Goal: Information Seeking & Learning: Learn about a topic

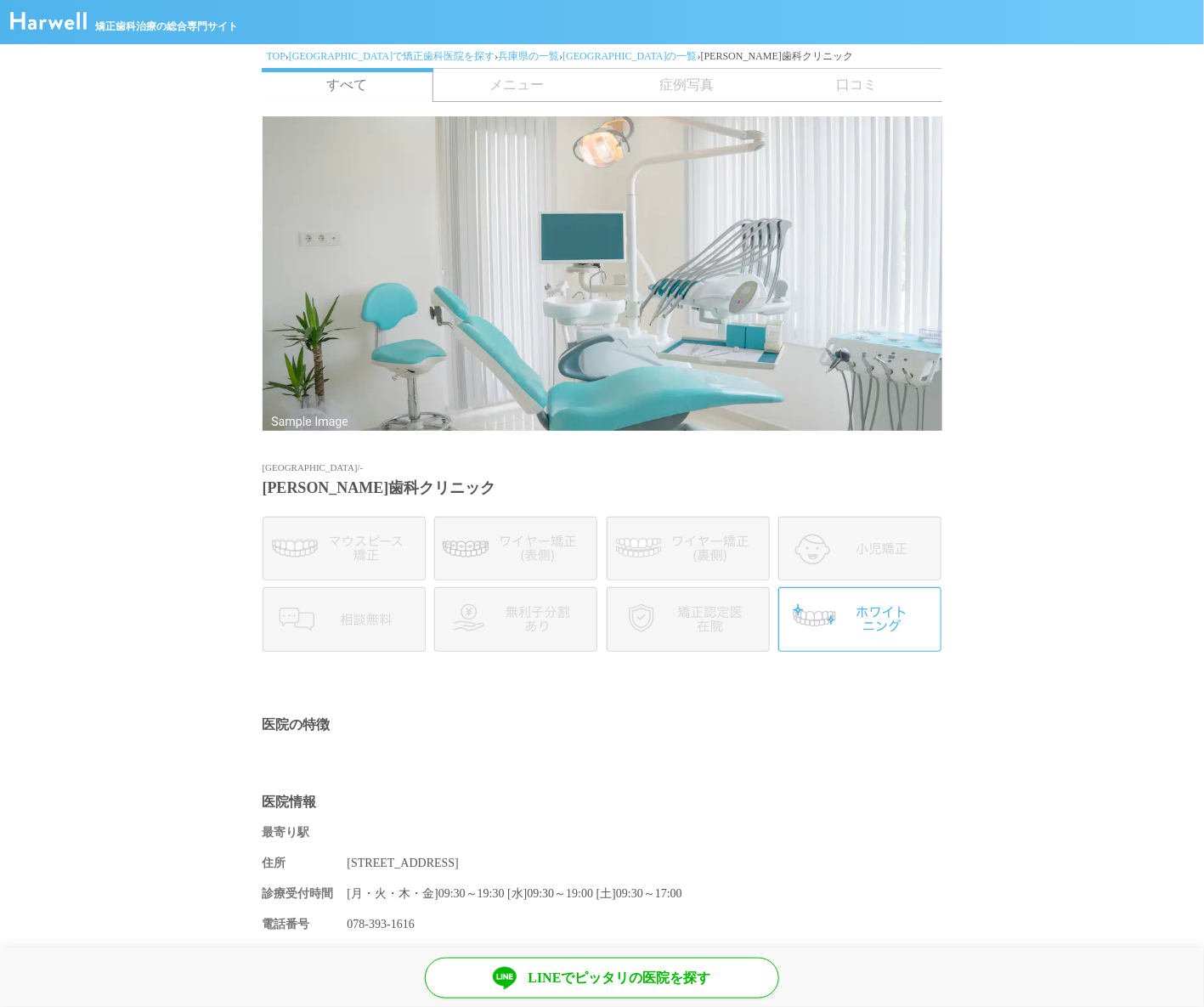
click at [503, 90] on span "メニュー" at bounding box center [517, 85] width 170 height 32
click at [562, 53] on link "[GEOGRAPHIC_DATA]の一覧" at bounding box center [629, 55] width 134 height 12
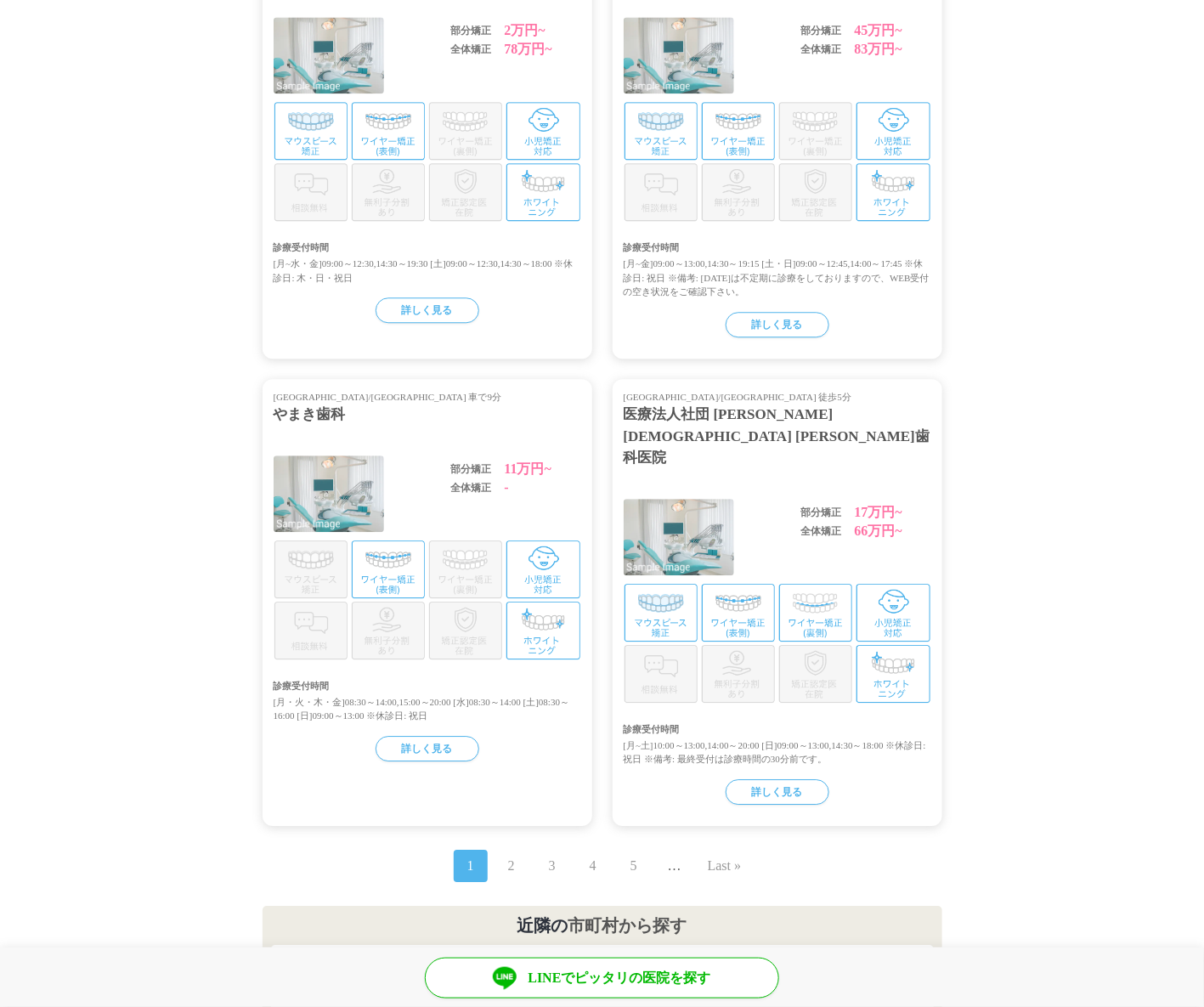
scroll to position [1654, 0]
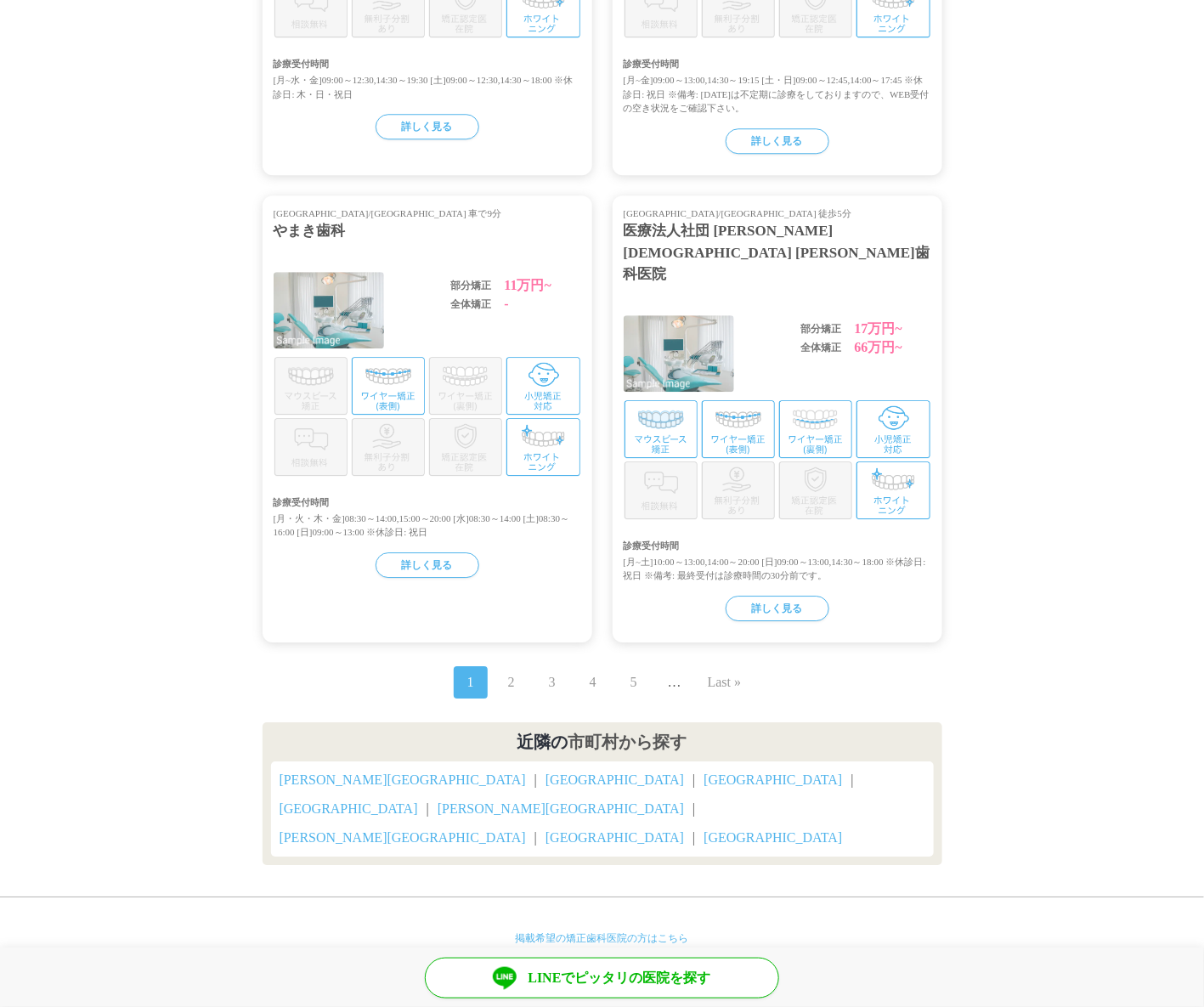
click at [510, 672] on link "2" at bounding box center [511, 682] width 7 height 20
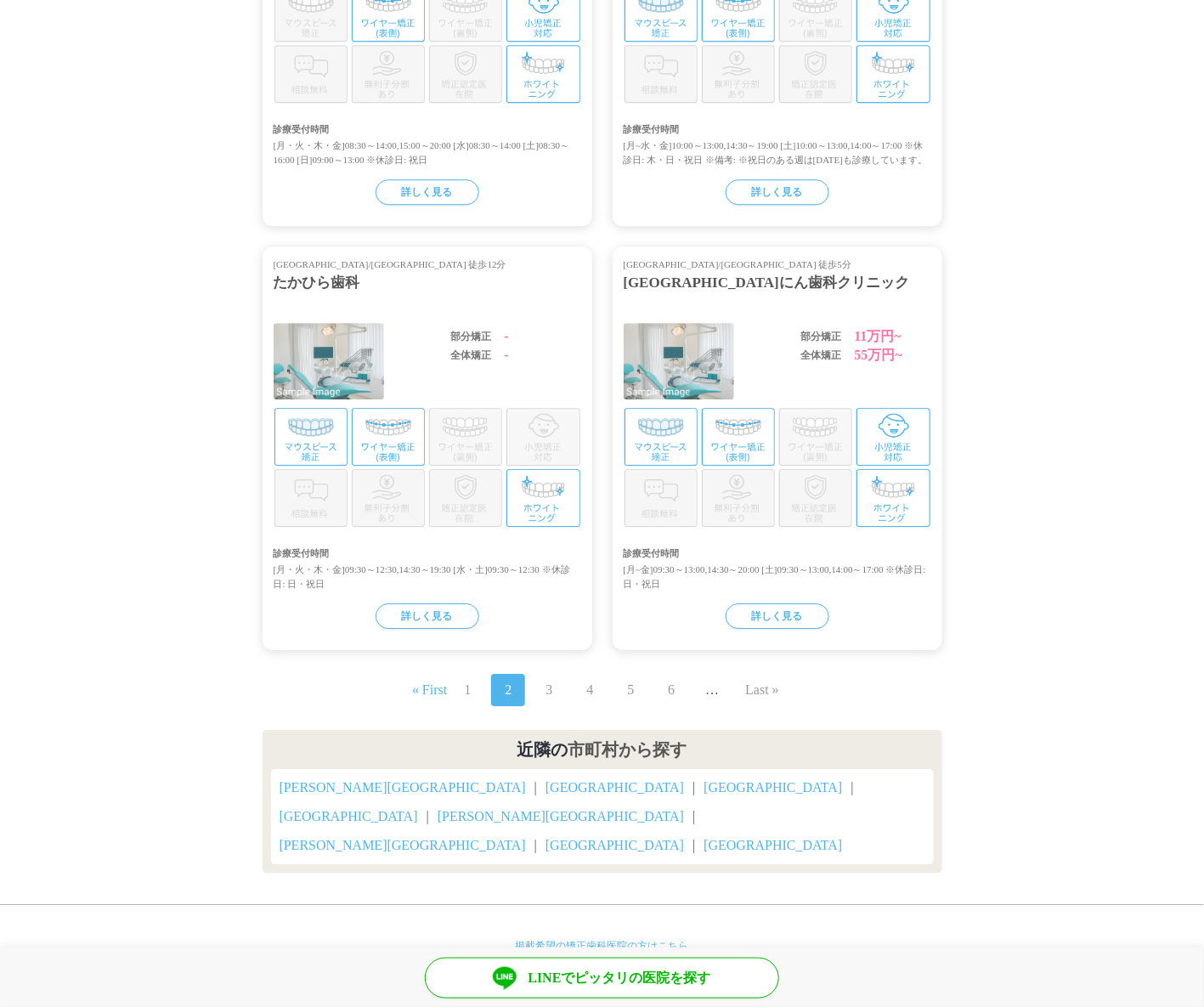
scroll to position [1654, 0]
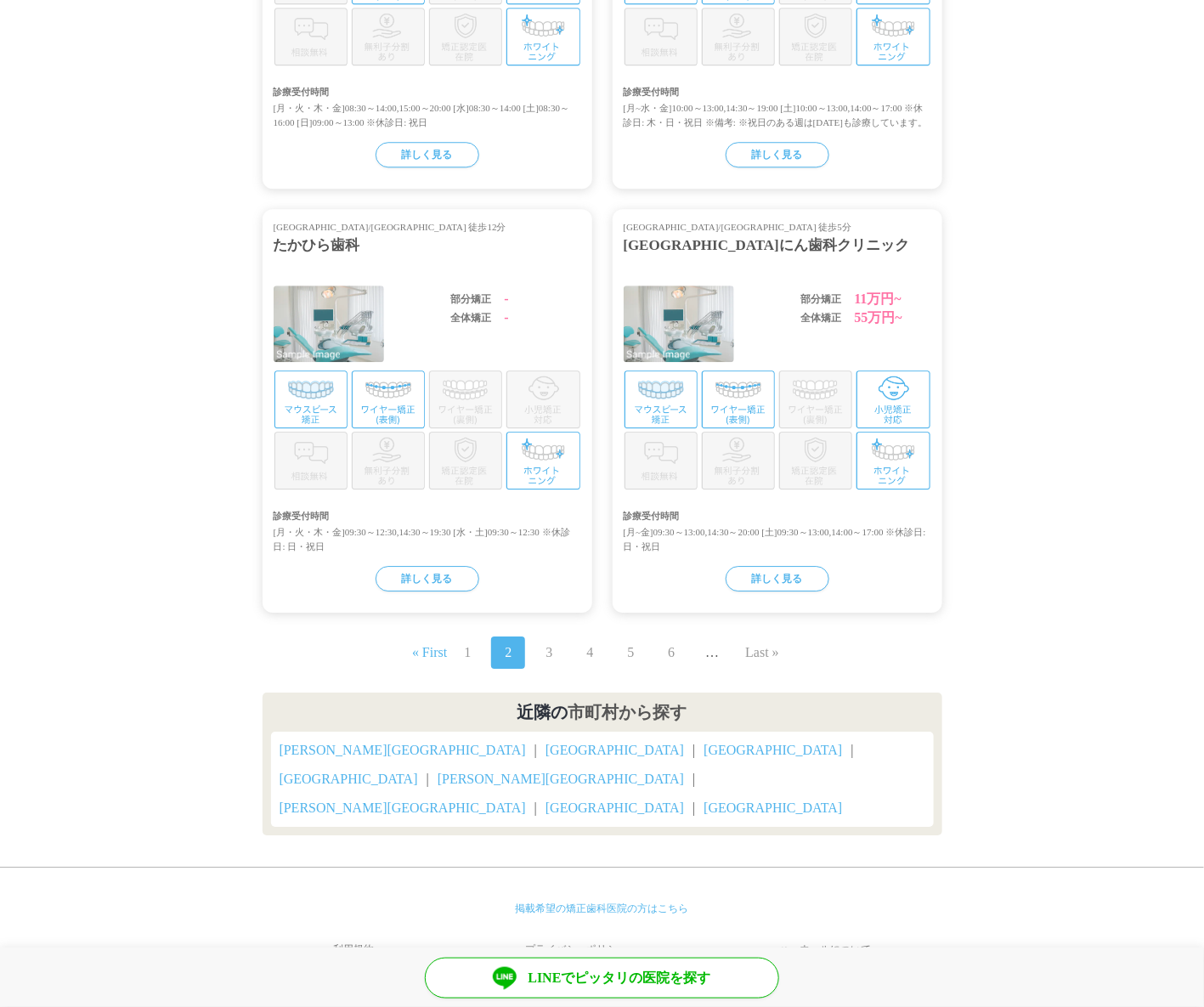
click at [546, 662] on link "3" at bounding box center [549, 652] width 7 height 20
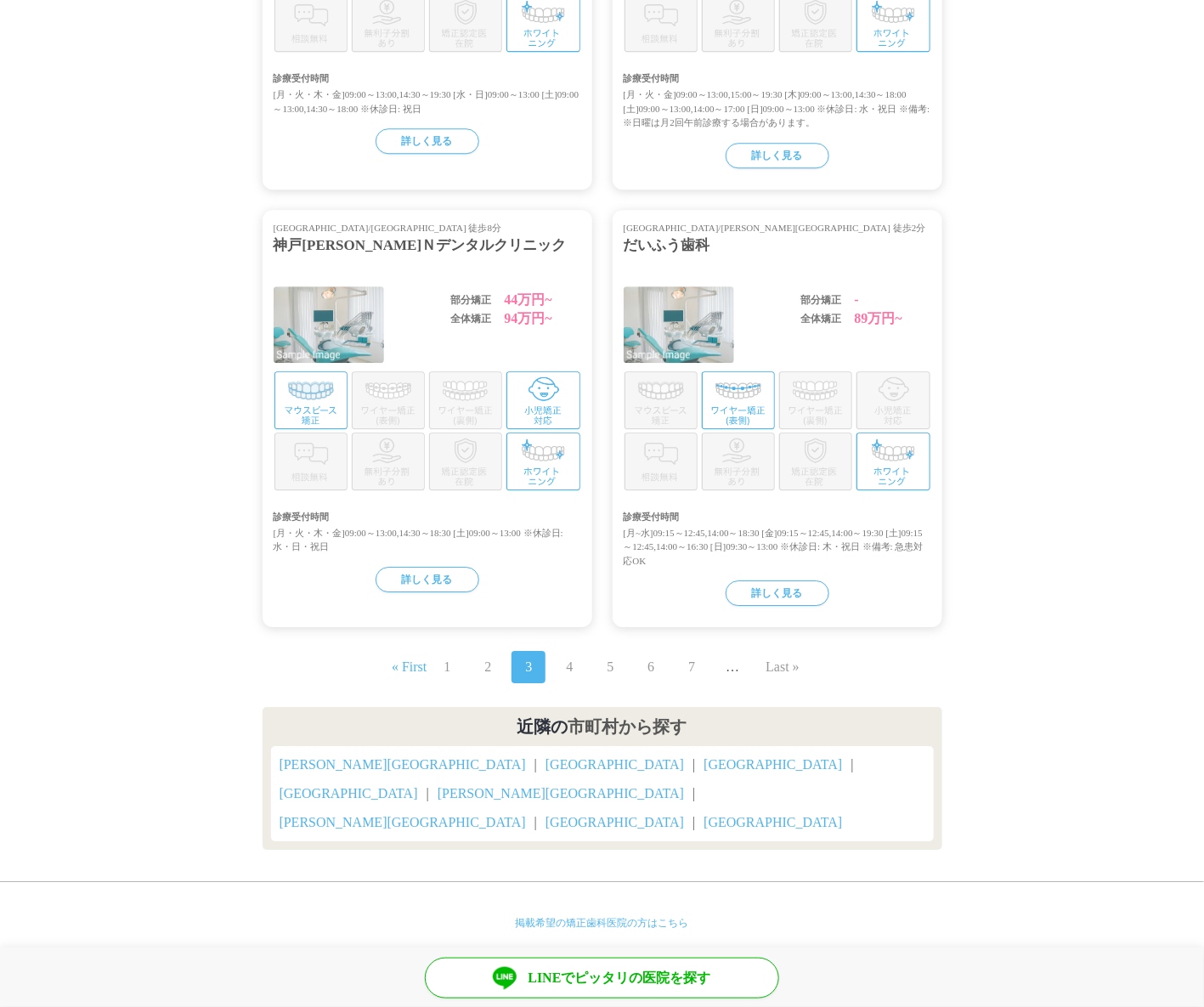
scroll to position [1641, 0]
click at [574, 663] on span "4" at bounding box center [569, 666] width 34 height 32
click at [571, 663] on link "4" at bounding box center [569, 666] width 7 height 20
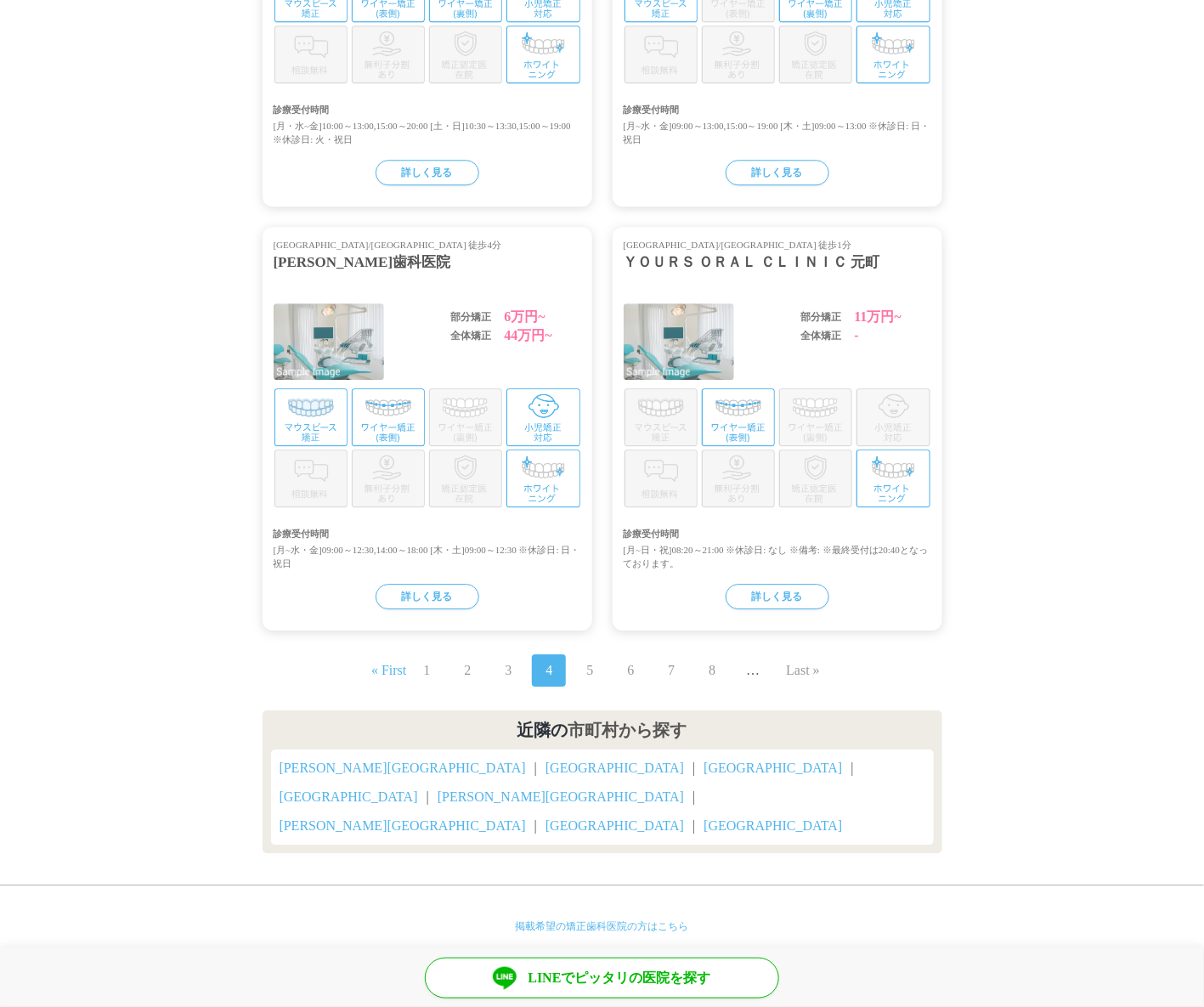
scroll to position [1641, 0]
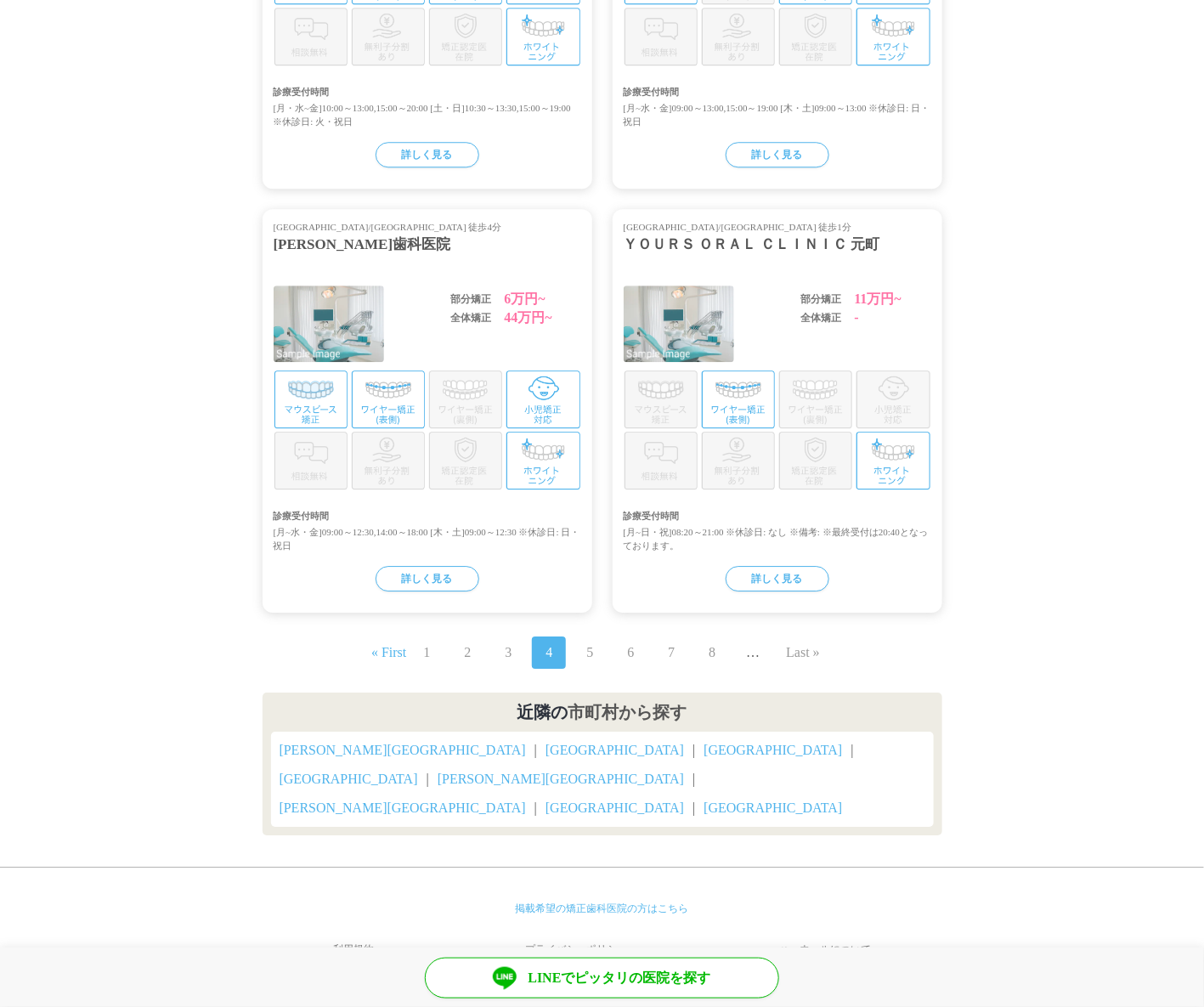
click at [580, 661] on span "5" at bounding box center [590, 653] width 34 height 32
click at [590, 662] on link "5" at bounding box center [590, 652] width 7 height 20
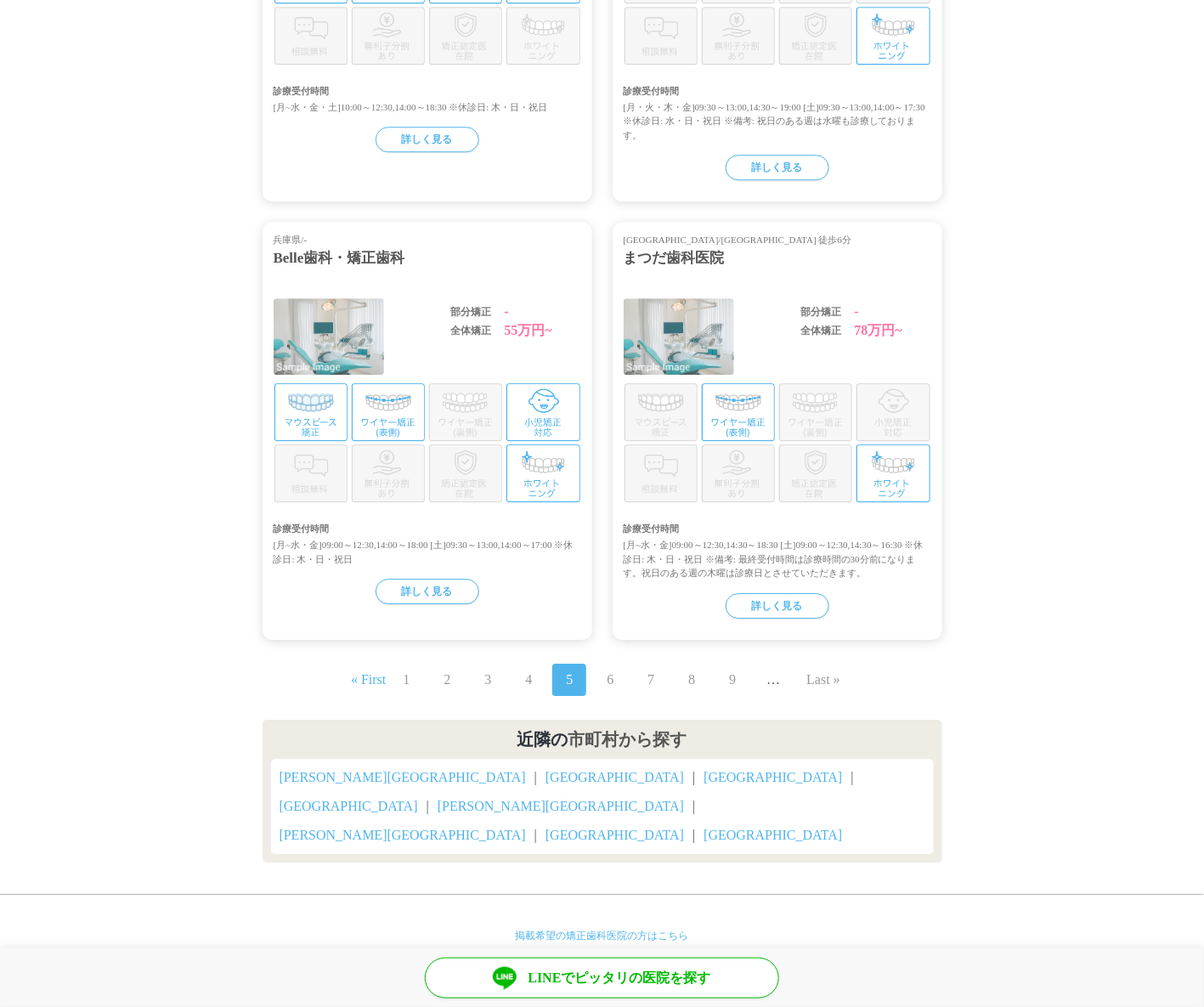
scroll to position [1654, 0]
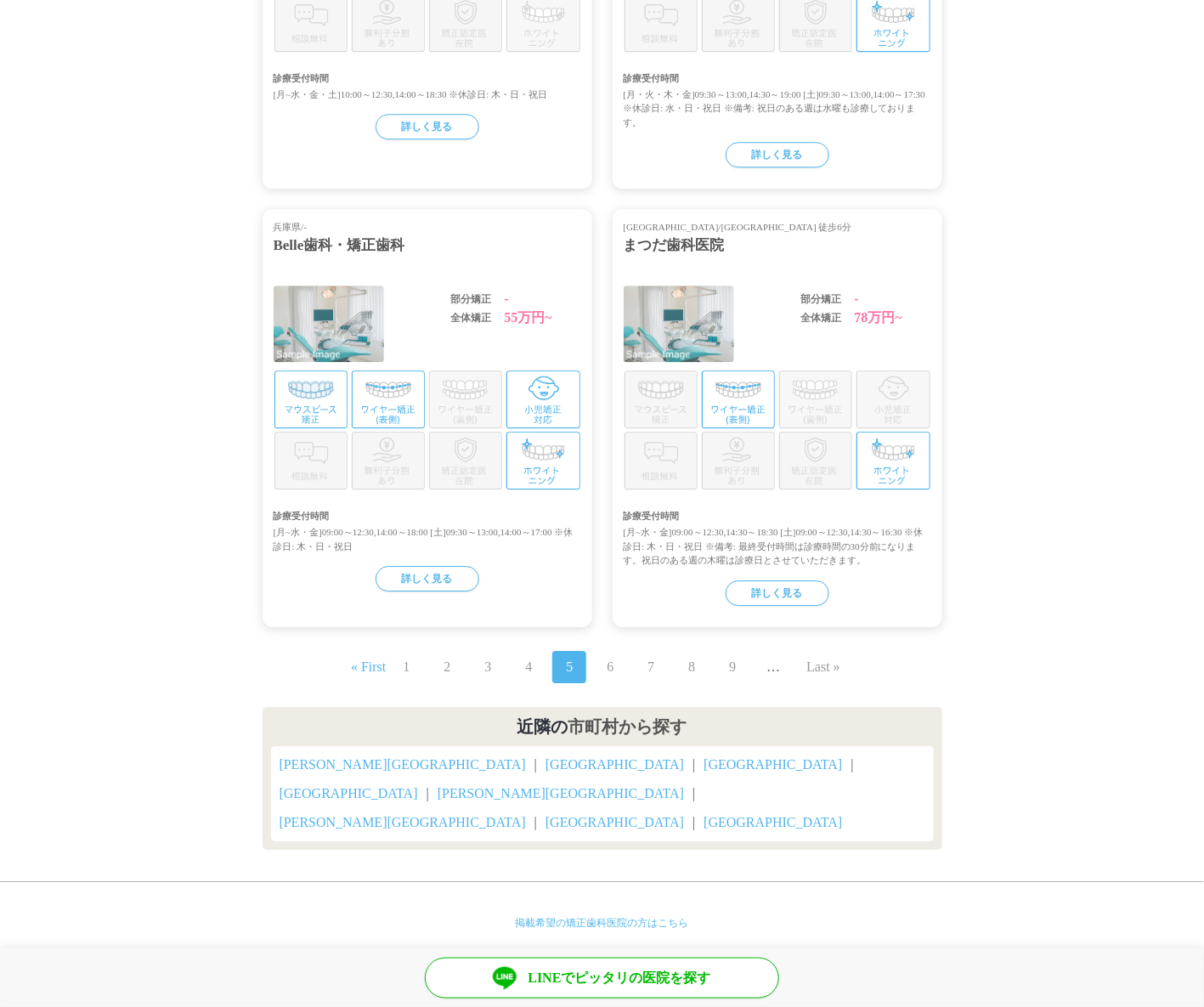
click at [607, 667] on link "6" at bounding box center [610, 667] width 7 height 20
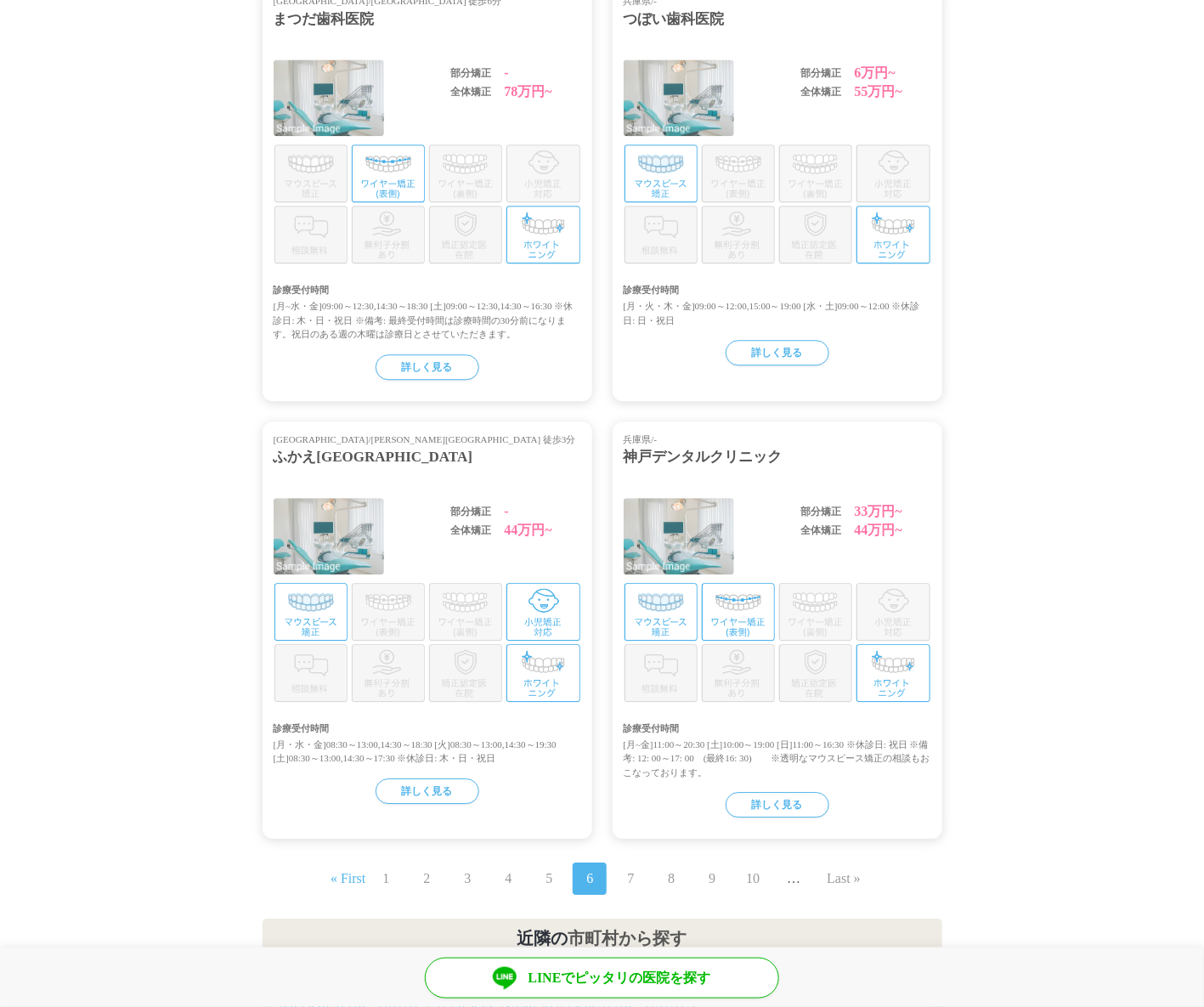
scroll to position [1487, 0]
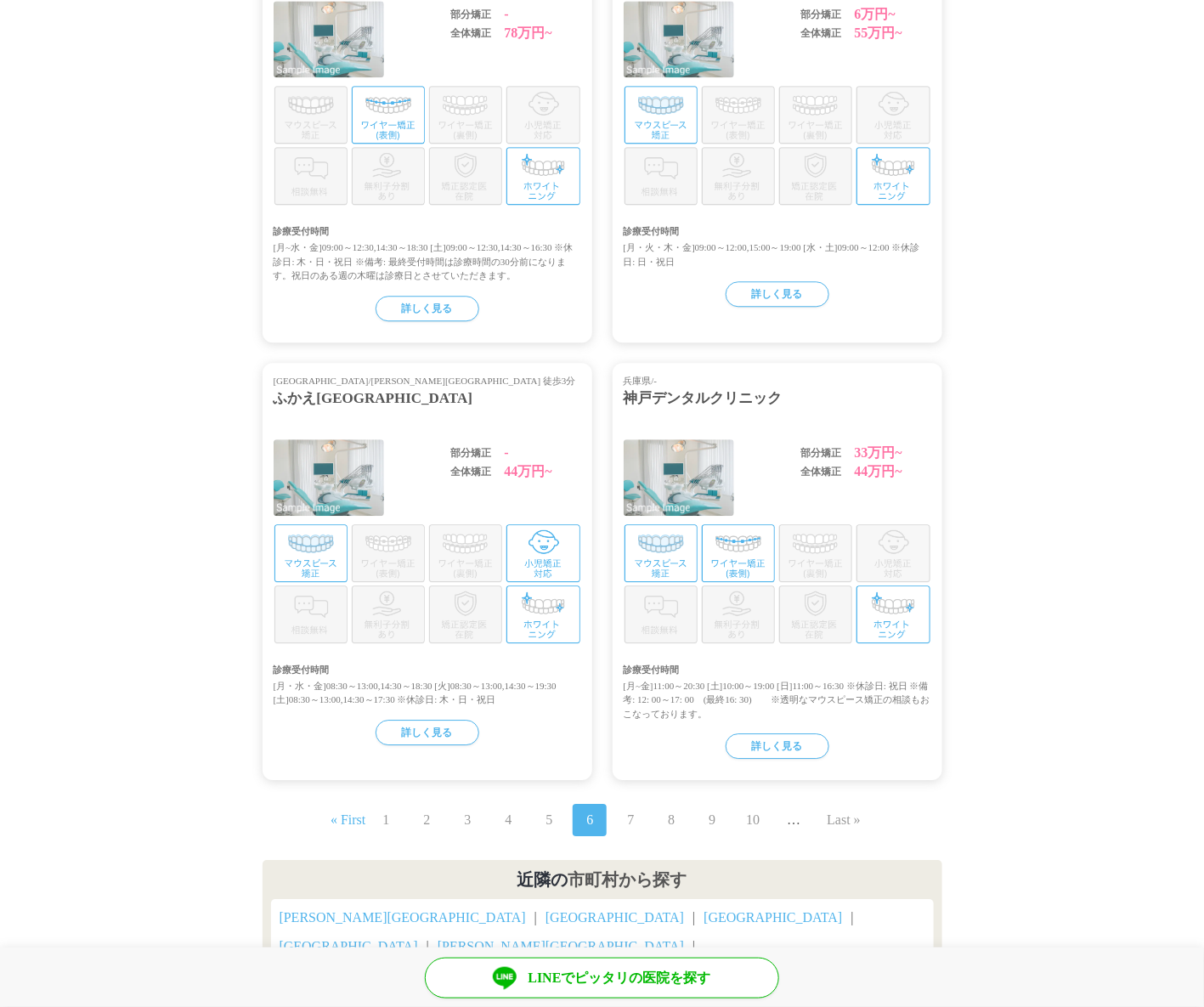
click at [627, 818] on link "7" at bounding box center [630, 820] width 7 height 20
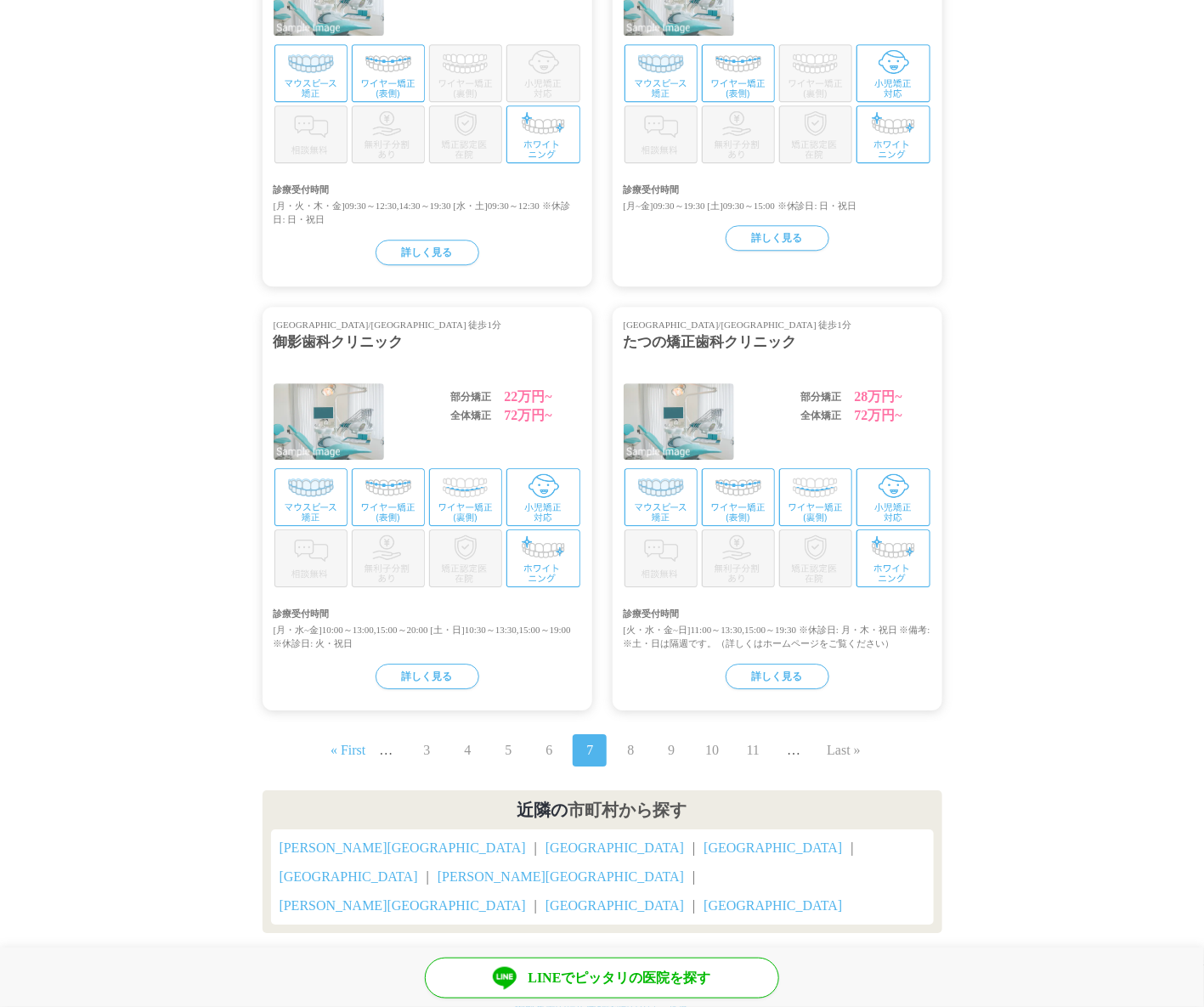
scroll to position [1593, 0]
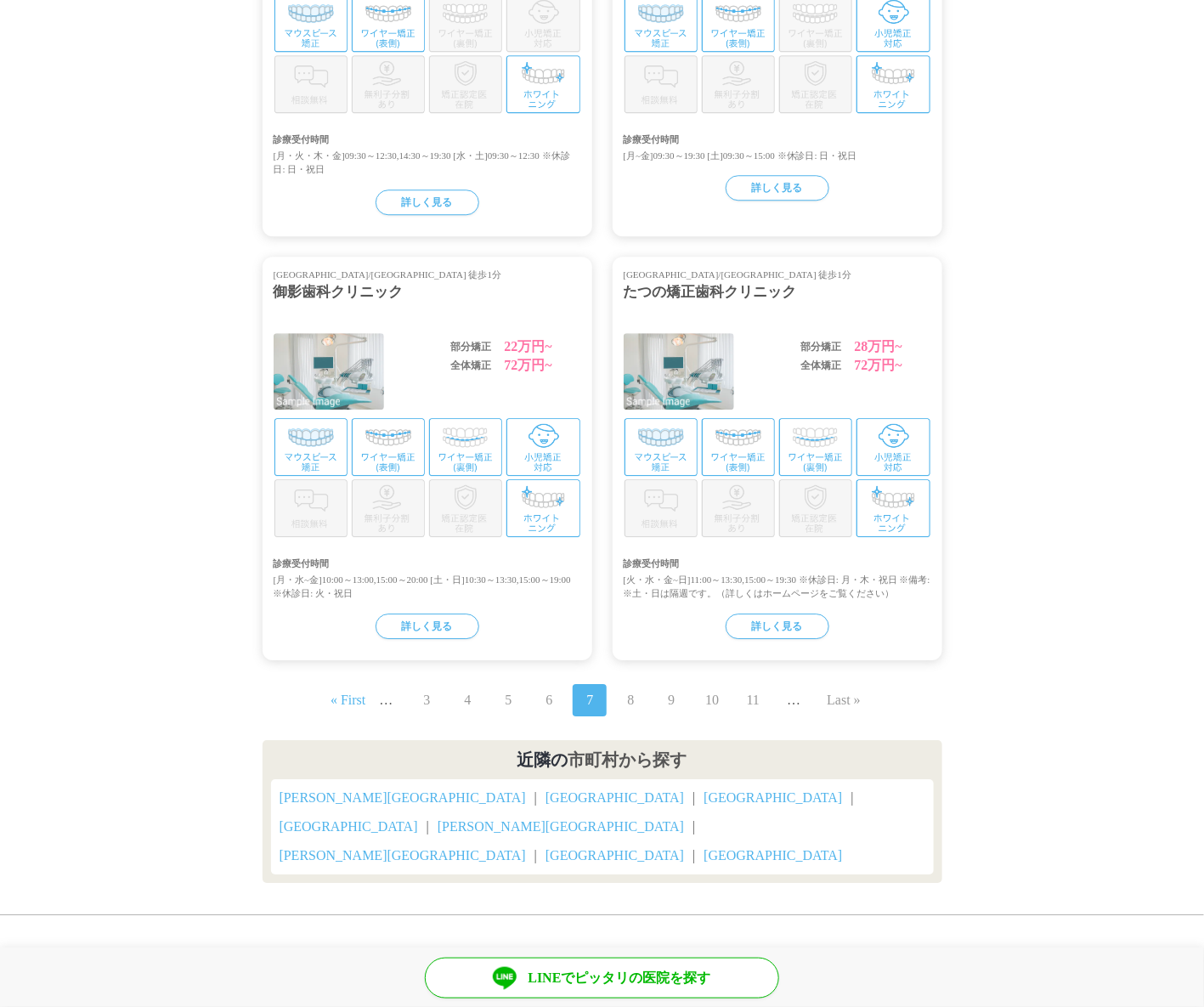
click at [630, 710] on link "8" at bounding box center [630, 700] width 7 height 20
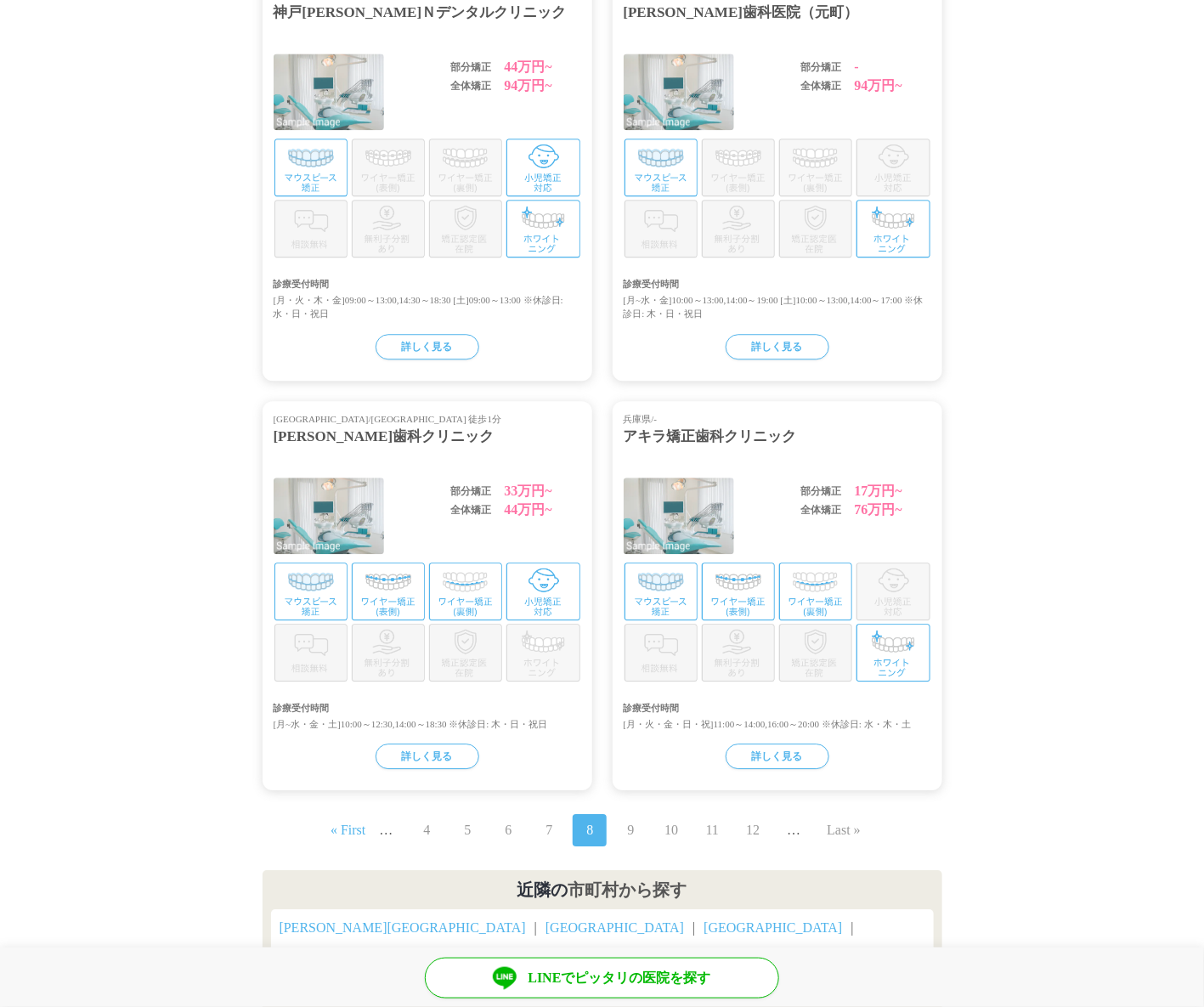
scroll to position [1487, 0]
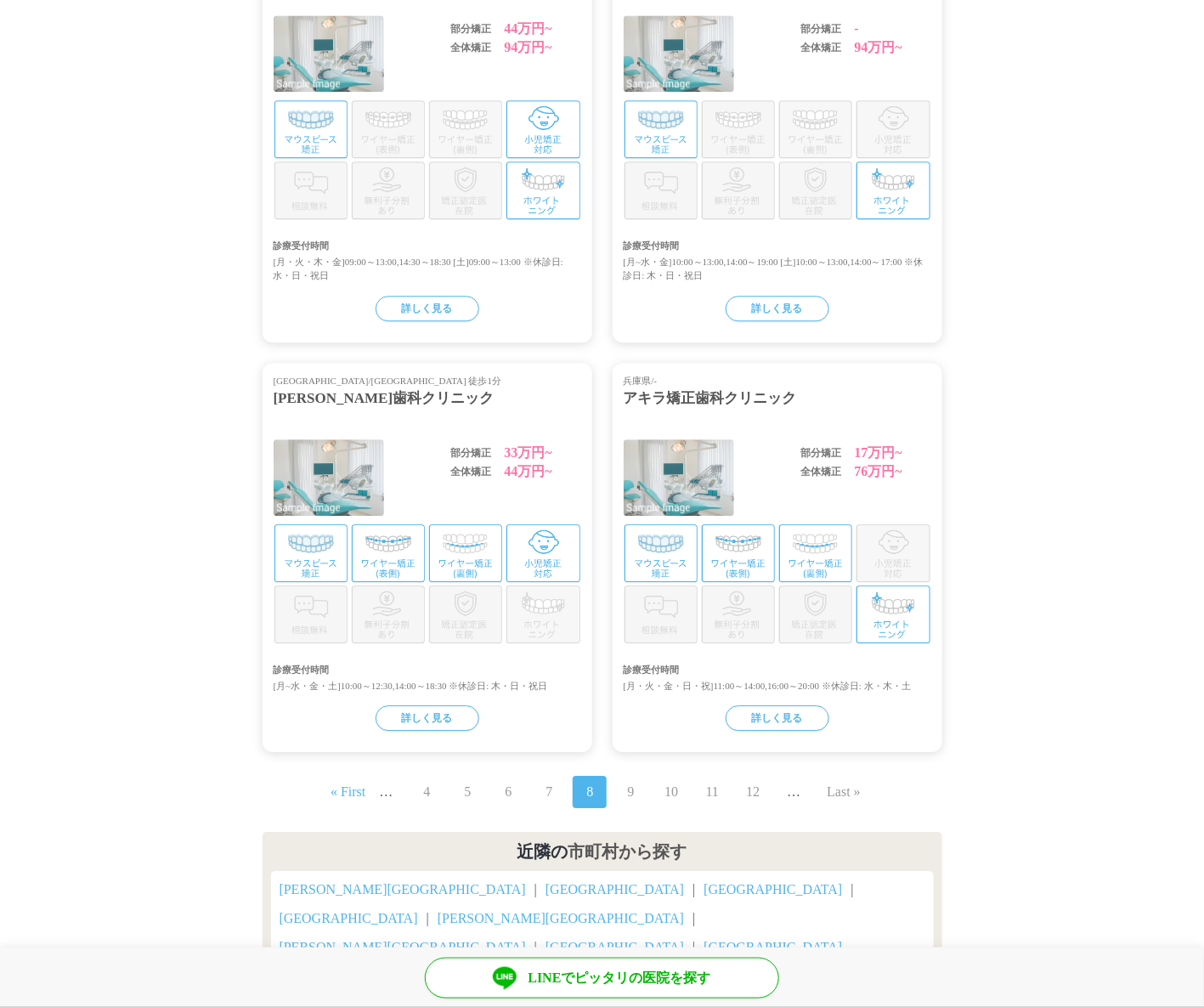
click at [630, 791] on link "9" at bounding box center [630, 791] width 7 height 20
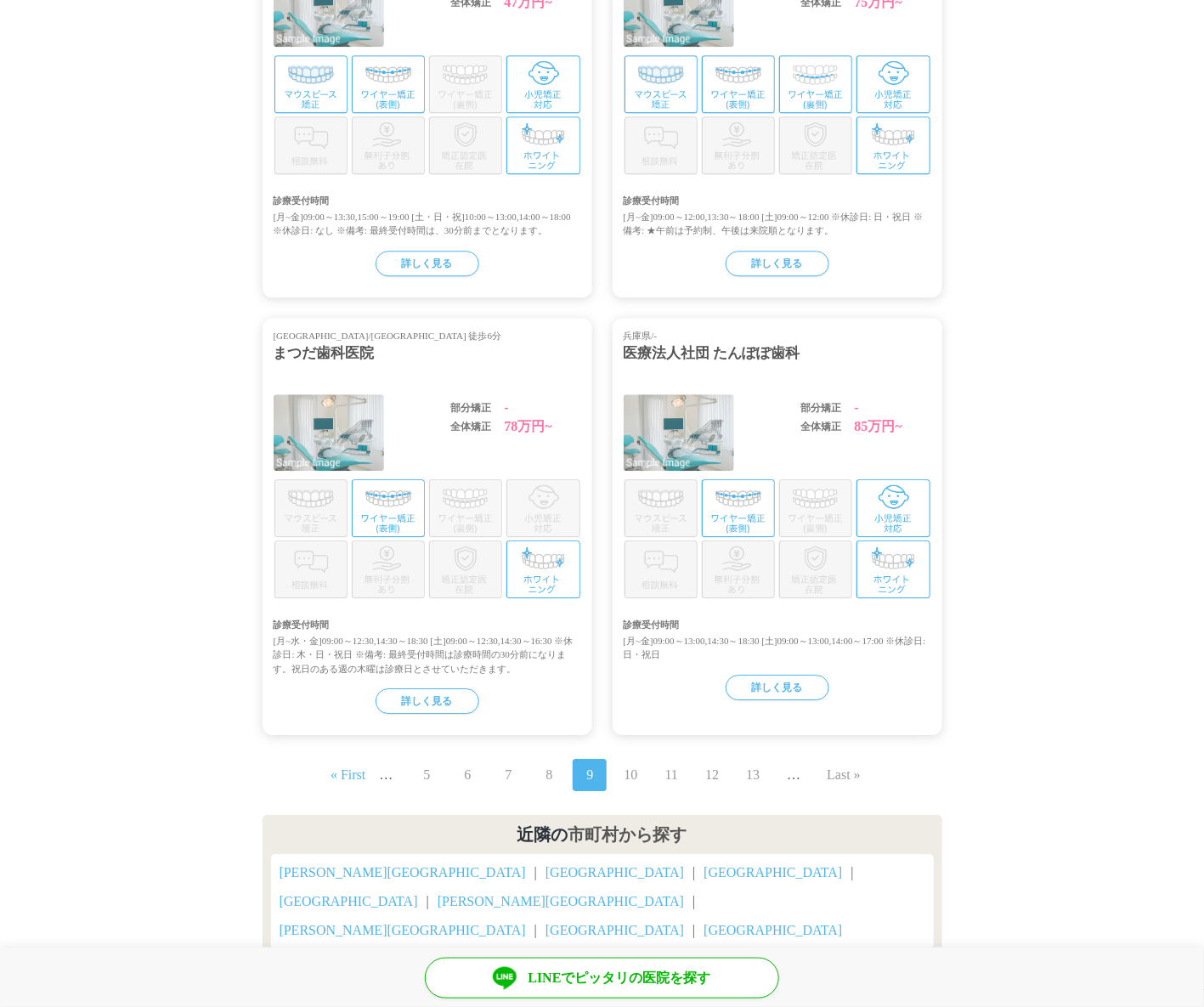
scroll to position [1648, 0]
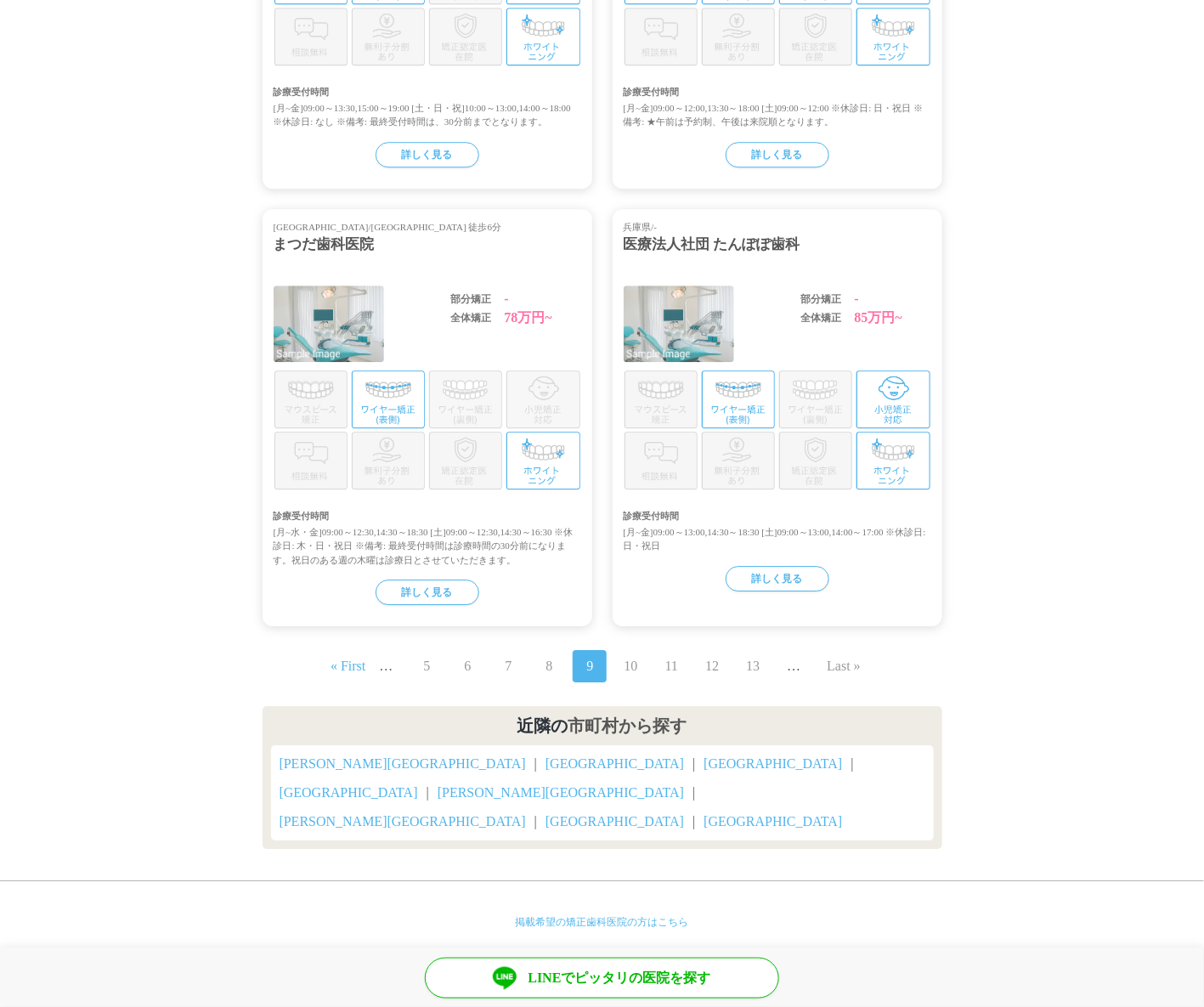
click at [625, 667] on link "10" at bounding box center [630, 666] width 13 height 20
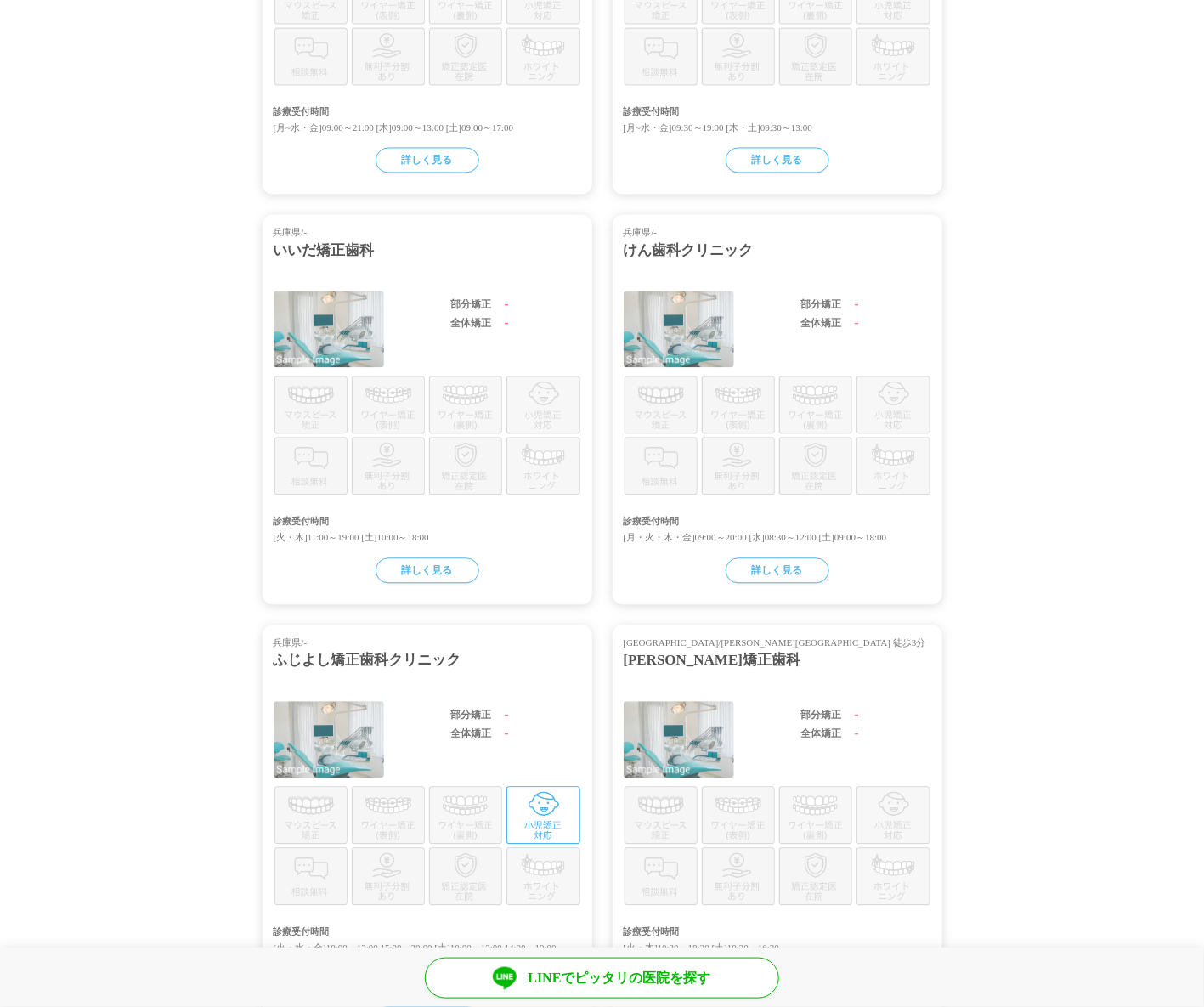
scroll to position [1570, 0]
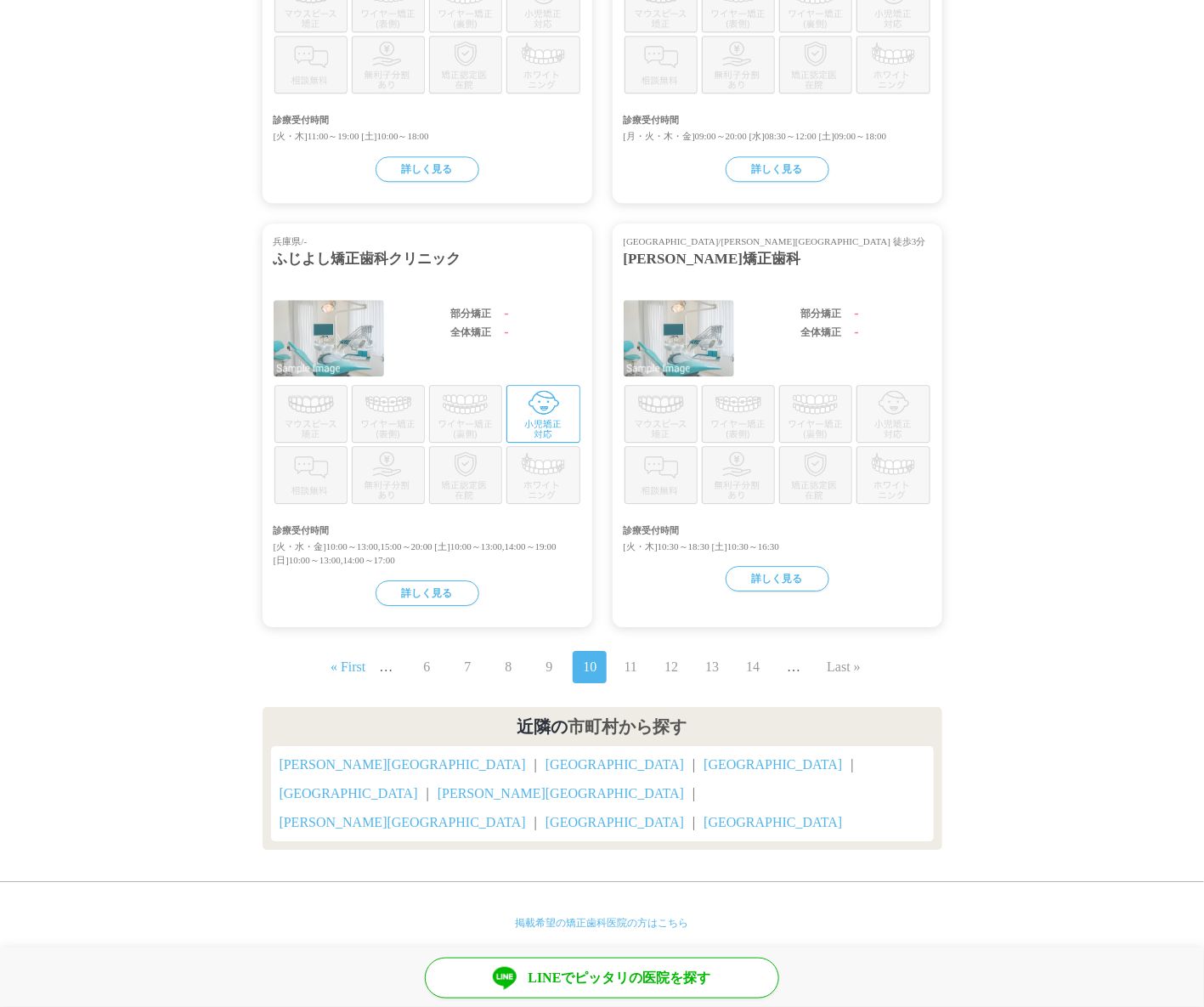
click at [631, 664] on link "11" at bounding box center [630, 667] width 12 height 20
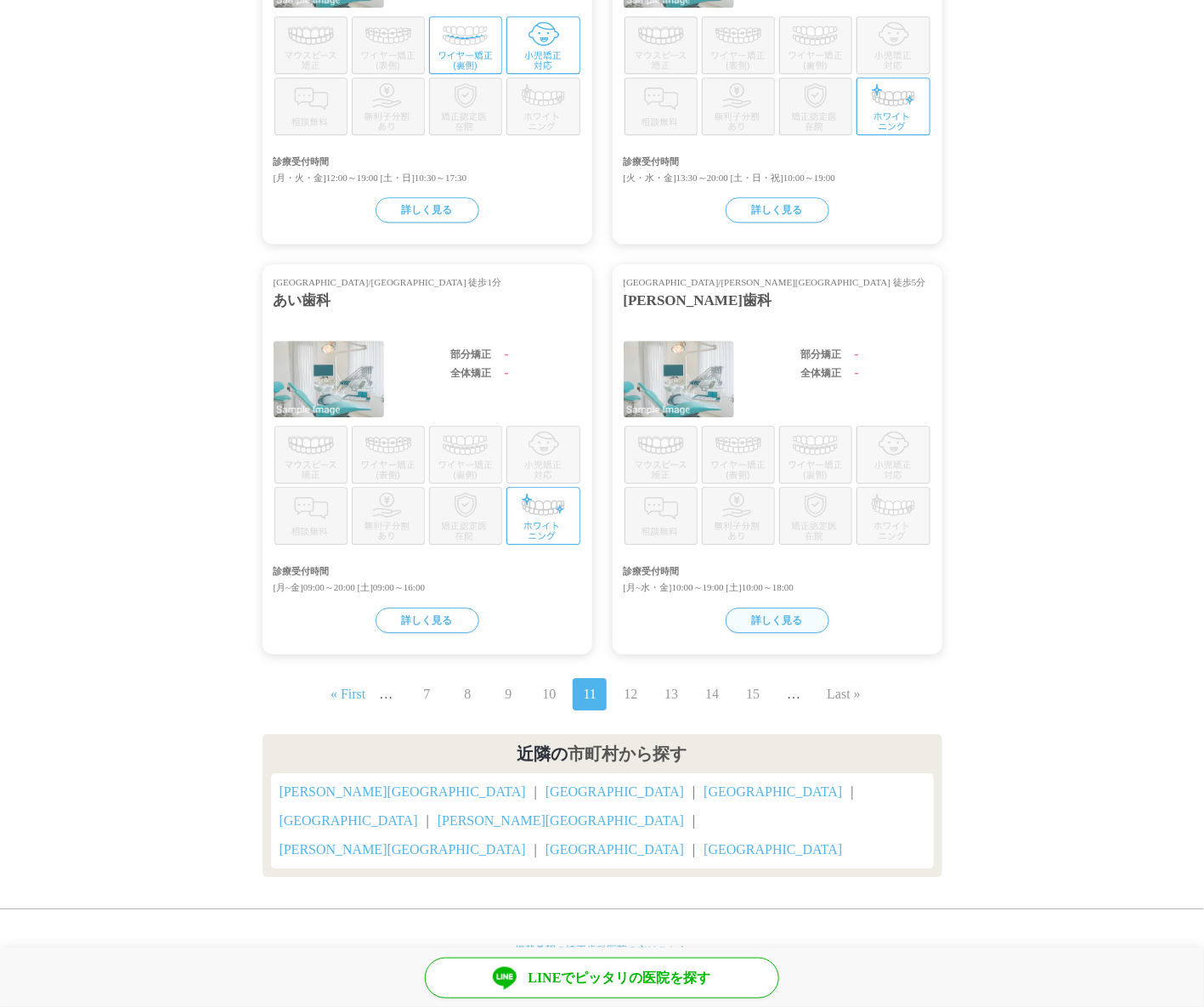
scroll to position [1542, 0]
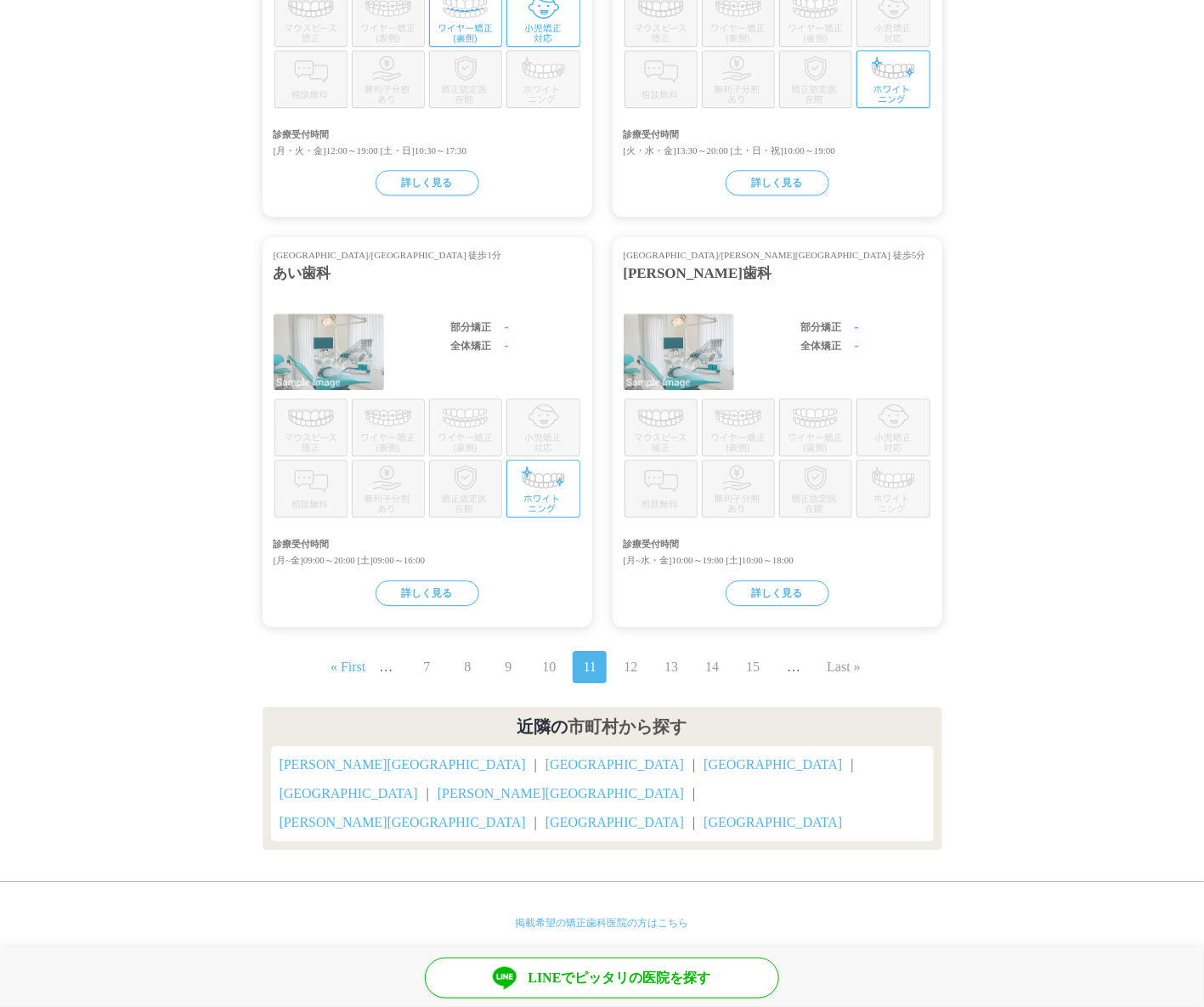
click at [627, 663] on link "12" at bounding box center [630, 667] width 13 height 20
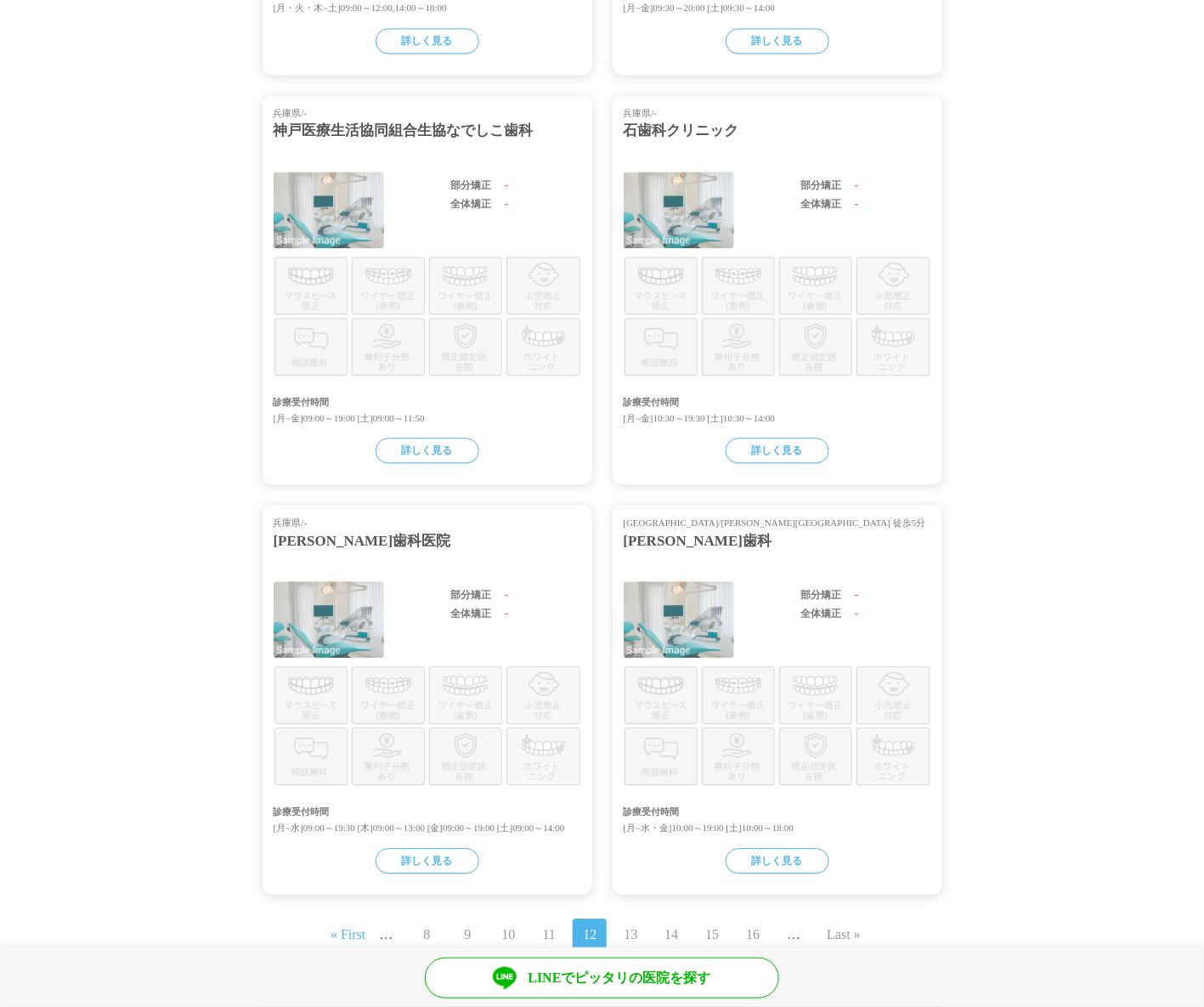
scroll to position [1381, 0]
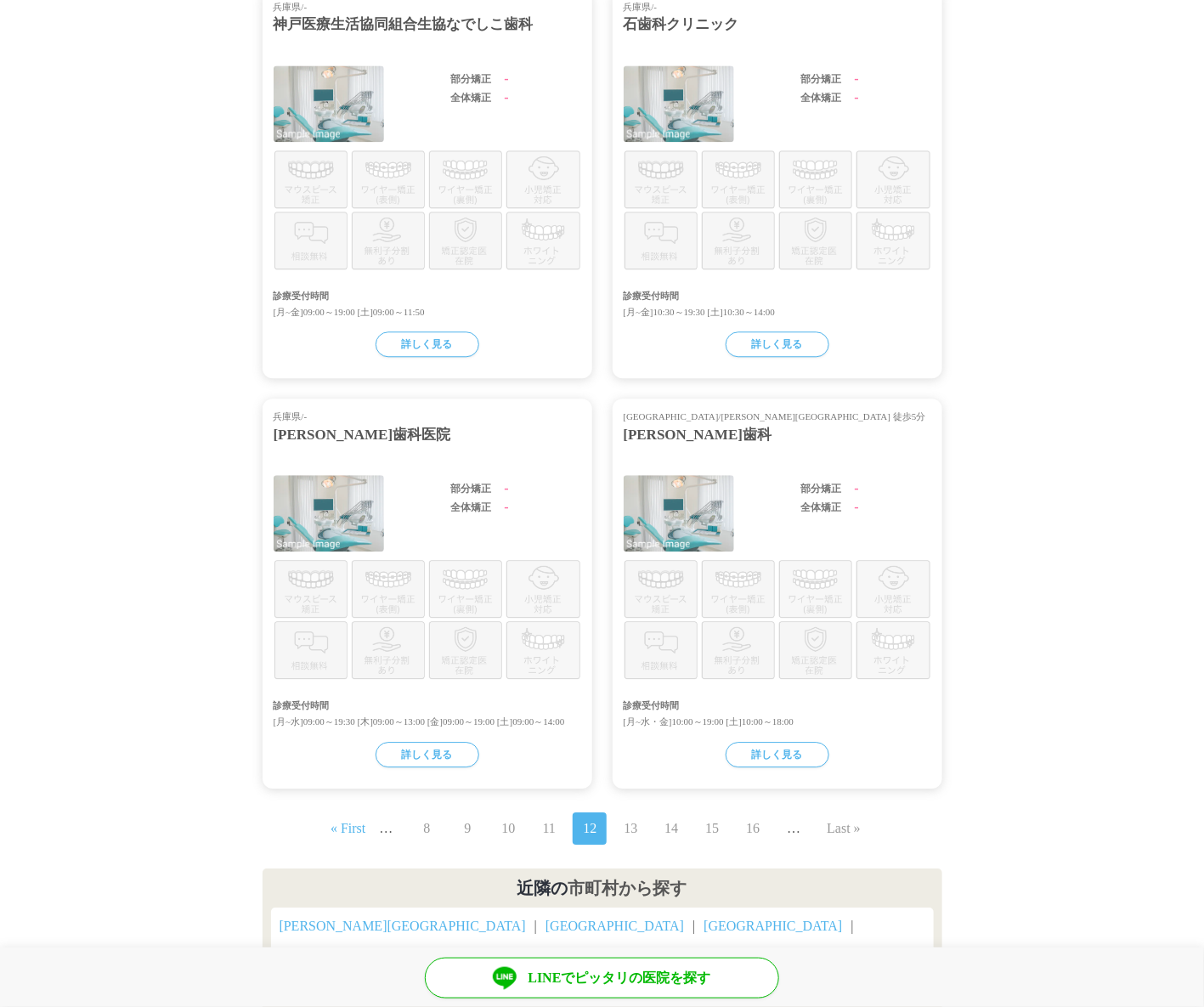
click at [627, 838] on link "13" at bounding box center [630, 828] width 13 height 20
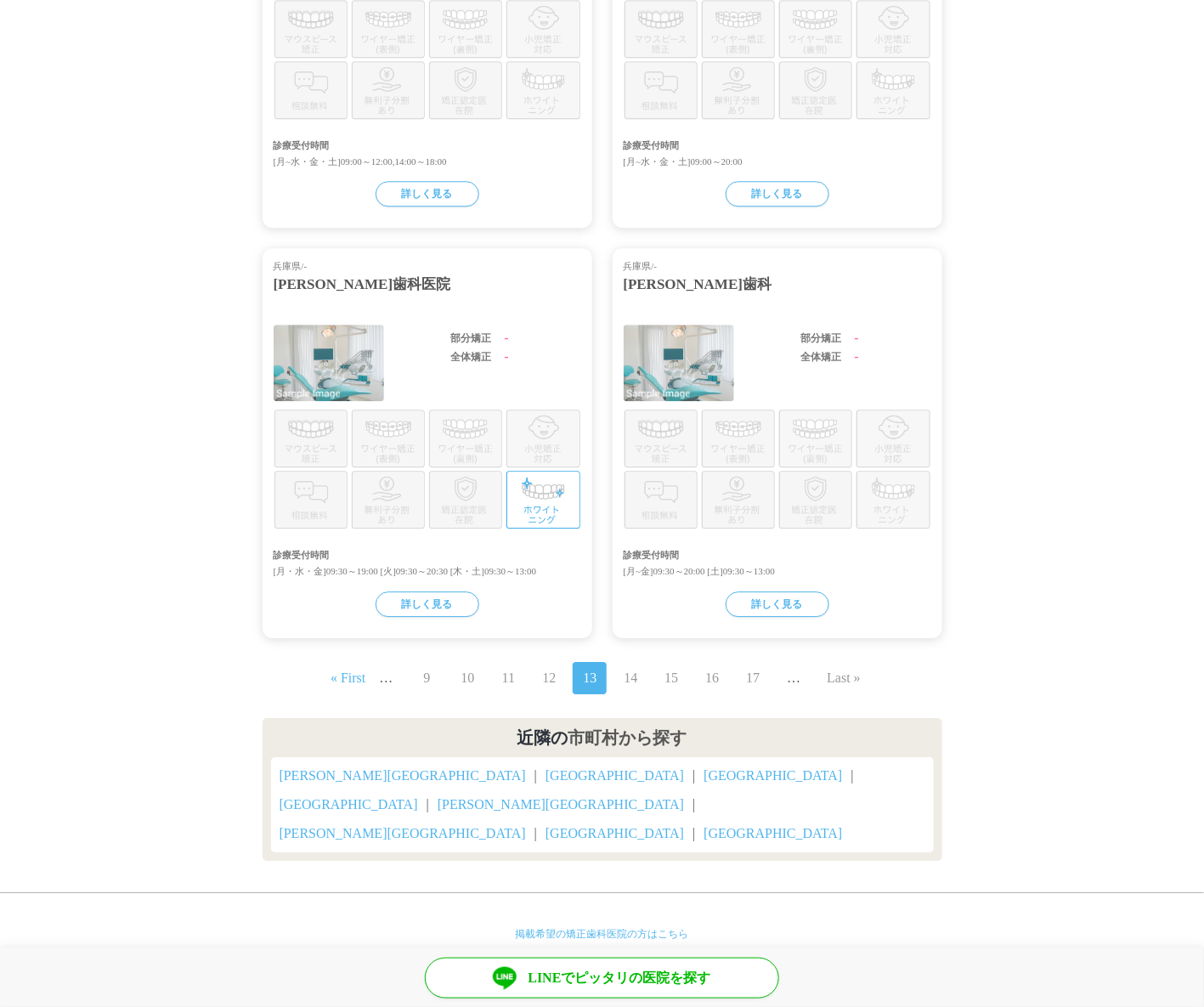
scroll to position [1542, 0]
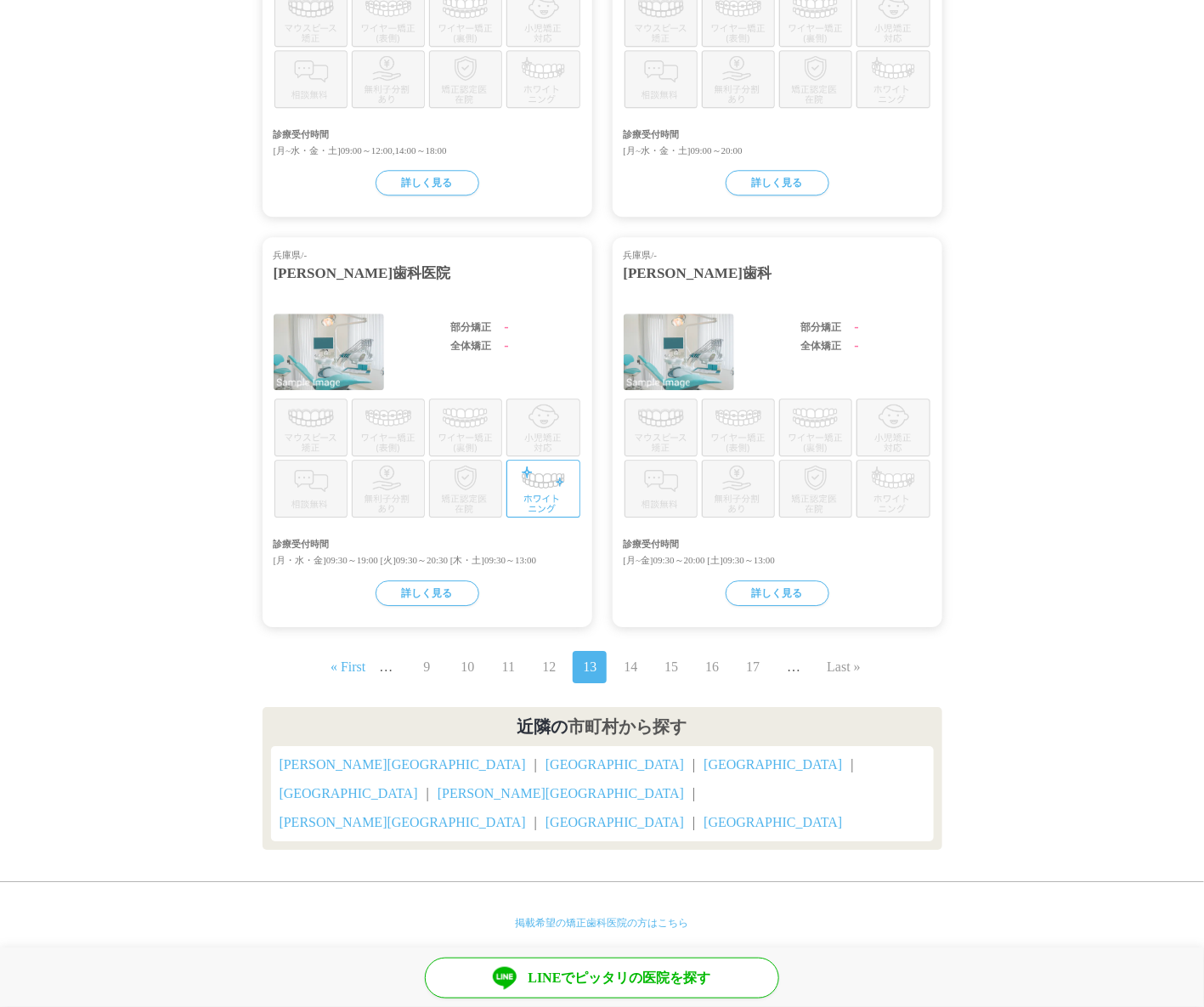
click at [631, 671] on link "14" at bounding box center [630, 667] width 13 height 20
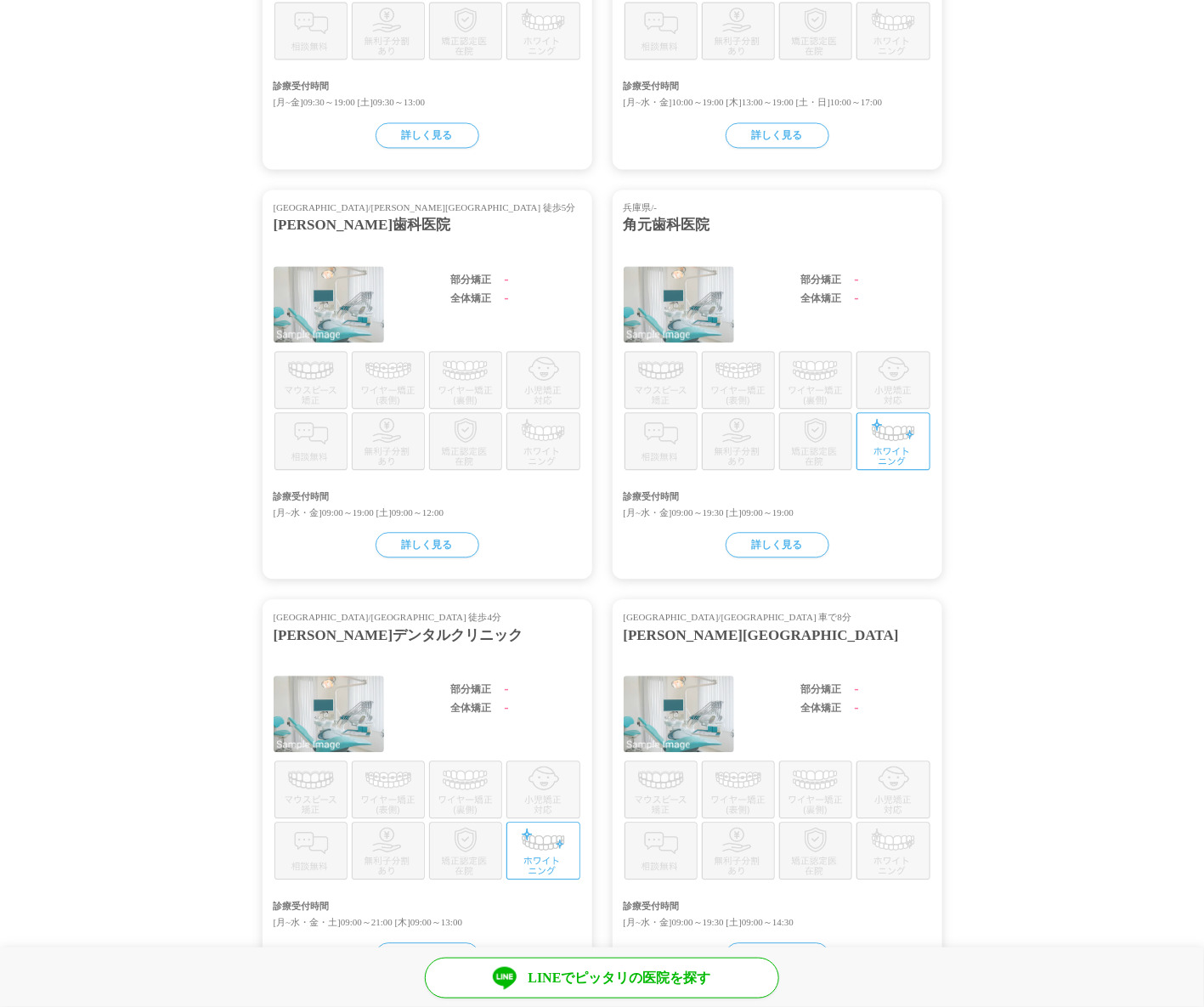
scroll to position [1381, 0]
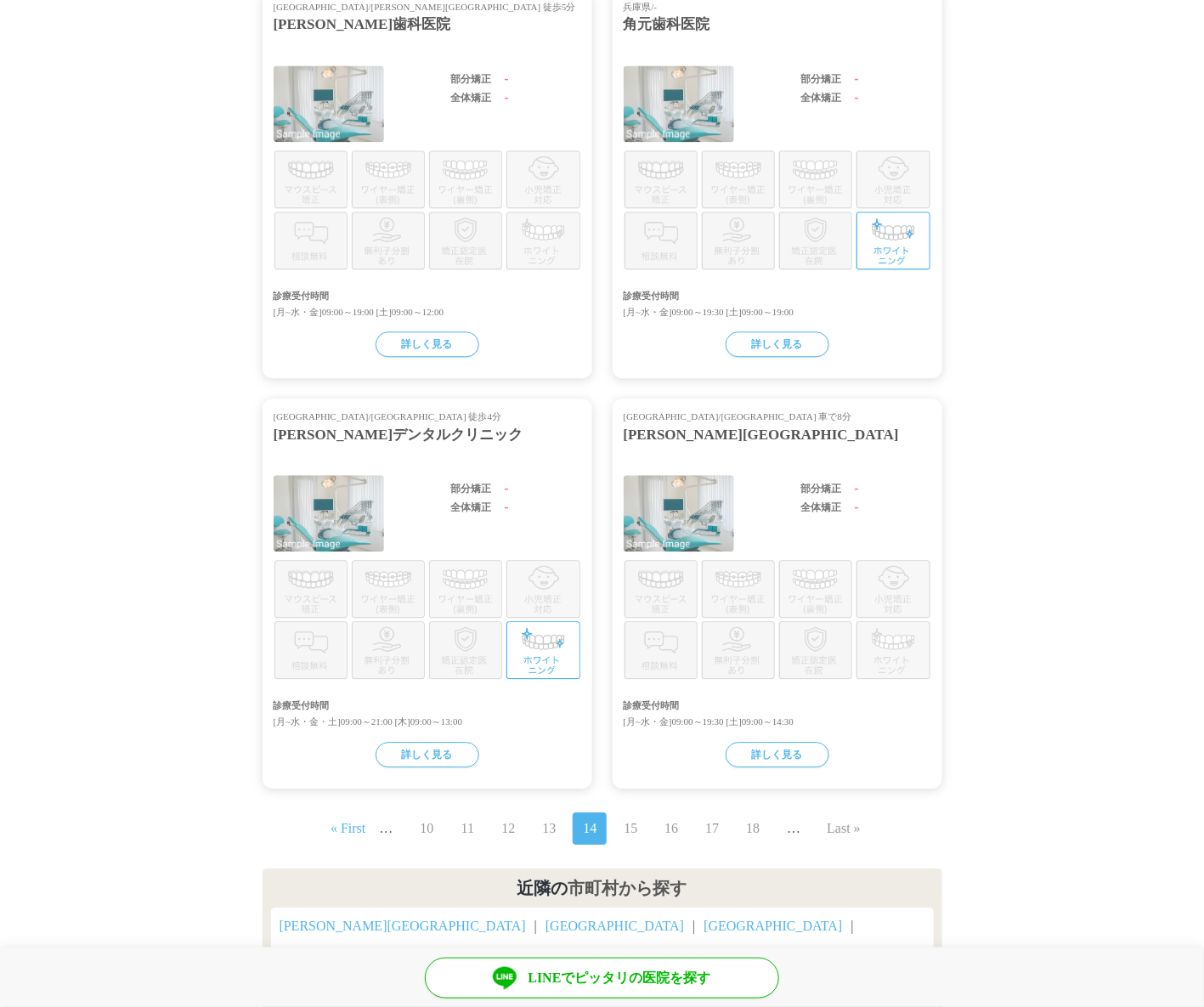
click at [630, 829] on link "15" at bounding box center [630, 828] width 13 height 20
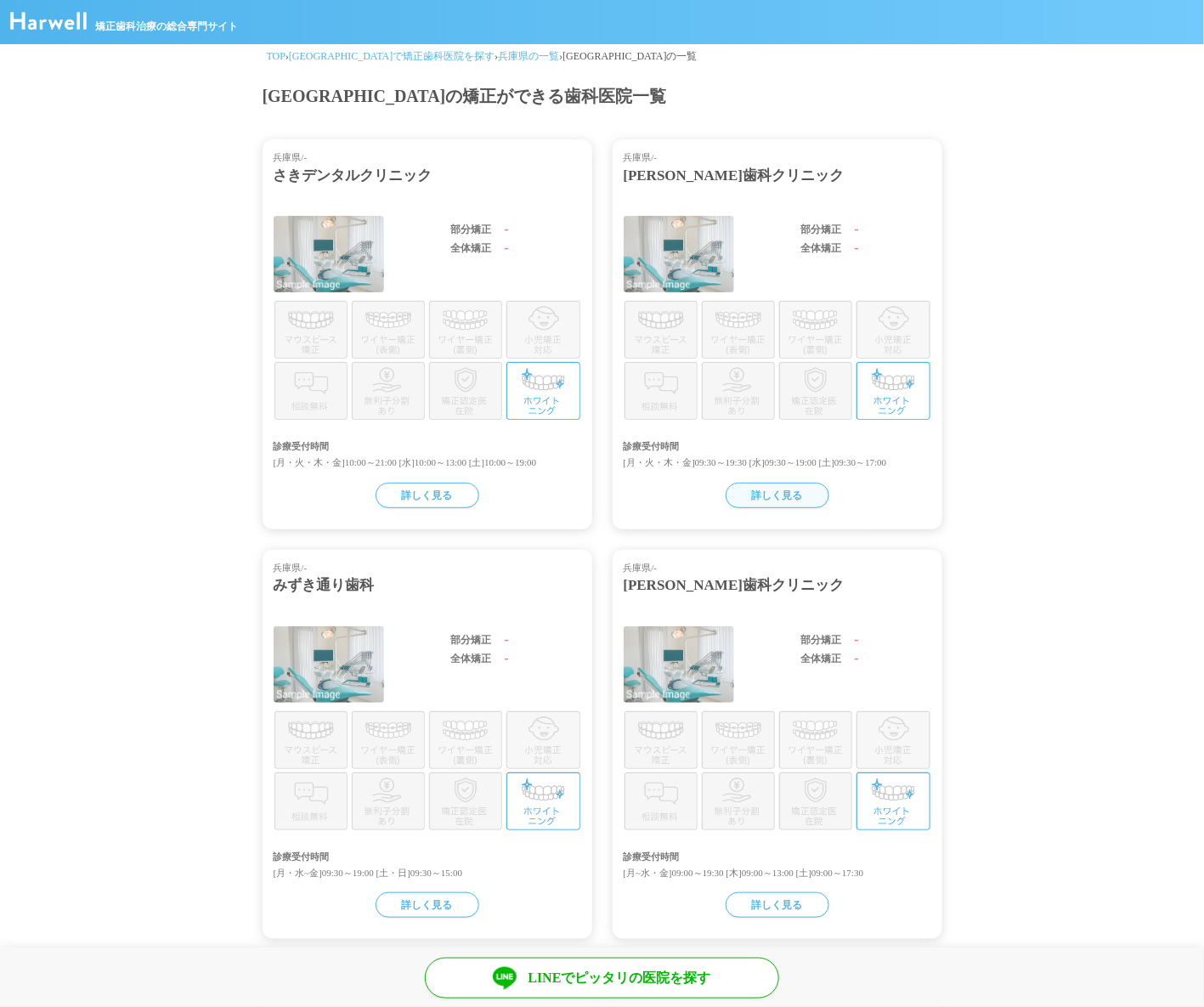
click at [786, 490] on div "詳しく見る" at bounding box center [777, 496] width 104 height 26
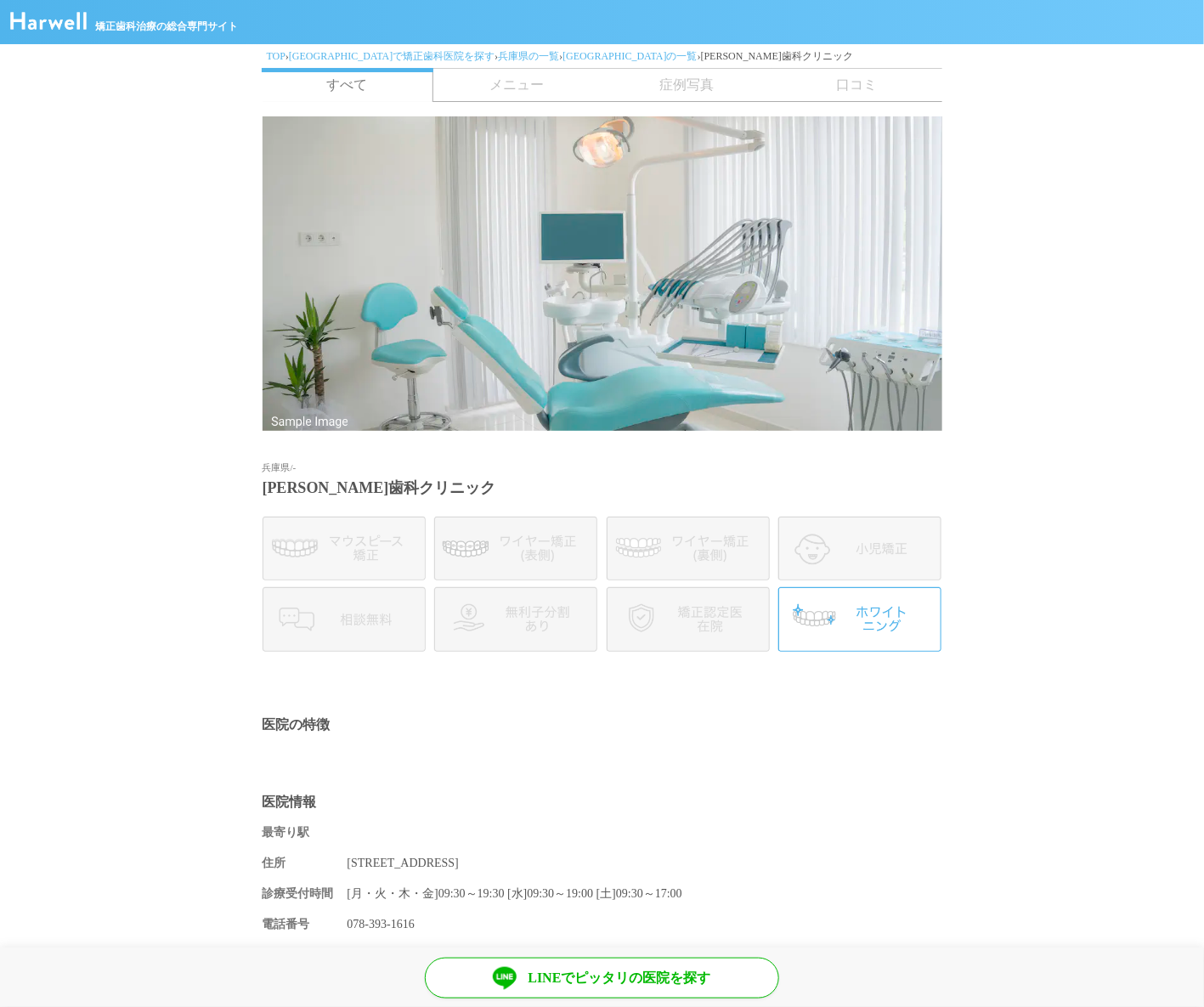
click at [680, 87] on span "症例写真" at bounding box center [686, 85] width 170 height 32
click at [854, 83] on span "口コミ" at bounding box center [857, 85] width 170 height 32
click at [329, 89] on link "すべて" at bounding box center [347, 85] width 171 height 34
